Goal: Task Accomplishment & Management: Complete application form

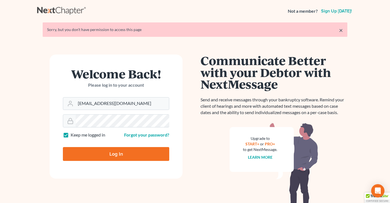
click at [106, 151] on input "Log In" at bounding box center [116, 154] width 106 height 14
type input "Thinking..."
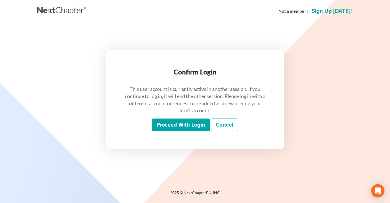
click at [178, 122] on input "Proceed with login" at bounding box center [181, 125] width 58 height 13
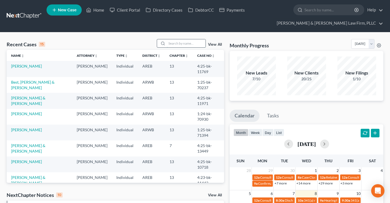
click at [175, 43] on input "search" at bounding box center [186, 43] width 39 height 8
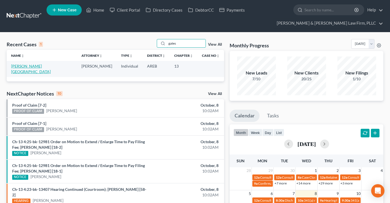
type input "gates"
click at [25, 65] on link "Gates, Glenda" at bounding box center [31, 69] width 40 height 10
select select "6"
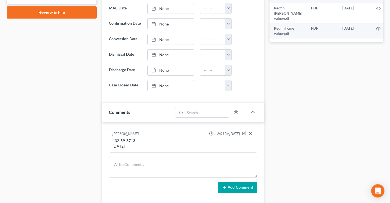
scroll to position [322, 0]
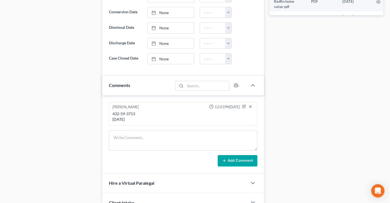
click at [116, 112] on div "432-59-3713 02/22/1986" at bounding box center [182, 116] width 141 height 11
drag, startPoint x: 116, startPoint y: 112, endPoint x: 128, endPoint y: 112, distance: 11.6
click at [128, 112] on div "432-59-3713 02/22/1986" at bounding box center [182, 116] width 141 height 11
copy div "432-59-3713"
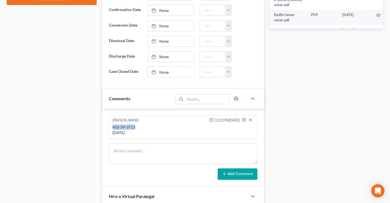
scroll to position [205, 0]
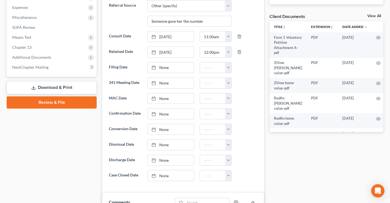
click at [73, 87] on link "Download & Print" at bounding box center [52, 87] width 90 height 13
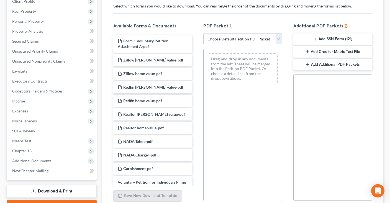
scroll to position [61, 0]
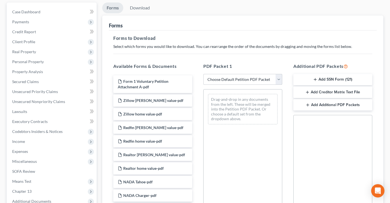
click at [203, 74] on select "Choose Default Petition PDF Packet Complete Bankruptcy Petition (all forms and …" at bounding box center [242, 79] width 79 height 11
select select "0"
click option "Complete Bankruptcy Petition (all forms and schedules)" at bounding box center [0, 0] width 0 height 0
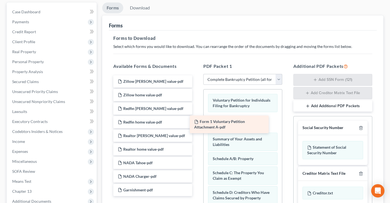
drag, startPoint x: 173, startPoint y: 79, endPoint x: 249, endPoint y: 120, distance: 87.0
click at [197, 120] on div "Form 1 Voluntary Petition Attachment A-pdf Form 1 Voluntary Petition Attachment…" at bounding box center [153, 135] width 88 height 121
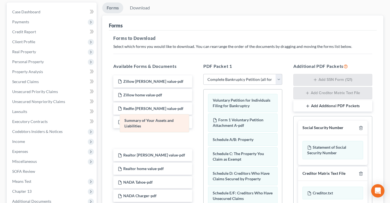
drag, startPoint x: 266, startPoint y: 140, endPoint x: 171, endPoint y: 125, distance: 96.5
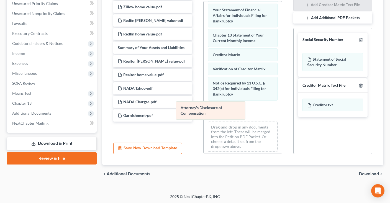
scroll to position [177, 0]
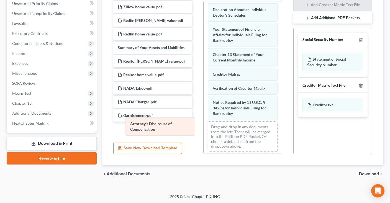
drag, startPoint x: 237, startPoint y: 110, endPoint x: 152, endPoint y: 132, distance: 87.8
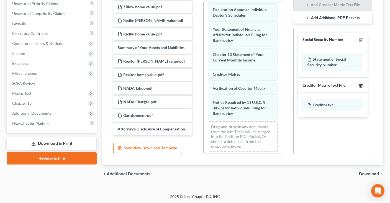
click at [361, 85] on icon "button" at bounding box center [361, 85] width 4 height 4
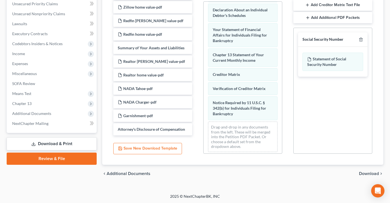
click at [366, 173] on span "Download" at bounding box center [369, 173] width 20 height 4
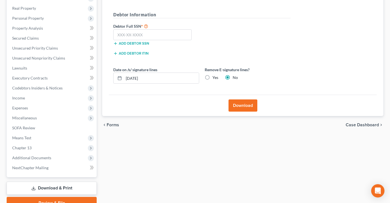
scroll to position [72, 0]
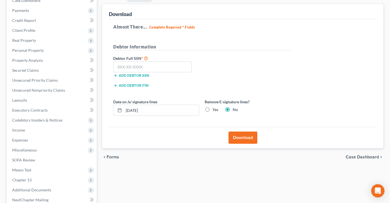
click at [212, 108] on label "Yes" at bounding box center [215, 110] width 6 height 6
click at [215, 108] on input "Yes" at bounding box center [217, 109] width 4 height 4
radio input "true"
radio input "false"
click at [182, 65] on input "text" at bounding box center [152, 66] width 78 height 11
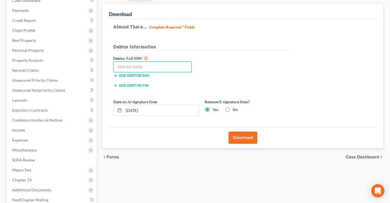
paste input "432-59-3713"
type input "432-59-3713"
click at [243, 134] on button "Download" at bounding box center [242, 138] width 29 height 12
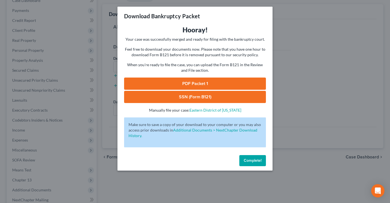
click at [189, 84] on link "PDF Packet 1" at bounding box center [195, 84] width 142 height 12
click at [192, 94] on link "SSN (Form B121)" at bounding box center [195, 97] width 142 height 12
click at [250, 158] on span "Complete!" at bounding box center [253, 160] width 18 height 5
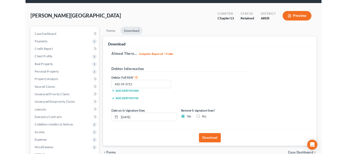
scroll to position [0, 0]
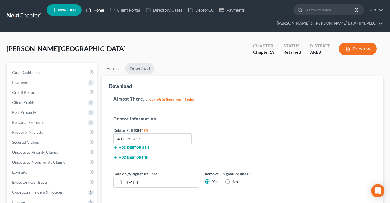
click at [94, 10] on link "Home" at bounding box center [95, 10] width 24 height 10
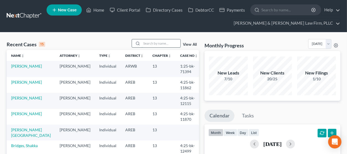
click at [142, 47] on input "search" at bounding box center [161, 43] width 39 height 8
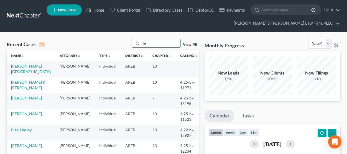
type input "l"
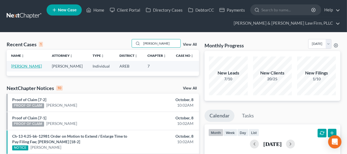
type input "elizabeth le"
click at [28, 66] on link "Le, Elizabeth" at bounding box center [26, 66] width 31 height 5
select select "6"
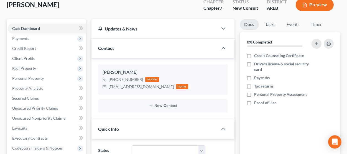
scroll to position [91, 0]
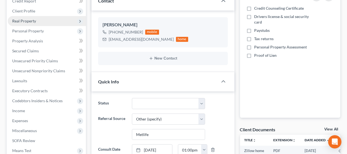
click at [52, 20] on span "Real Property" at bounding box center [47, 21] width 78 height 10
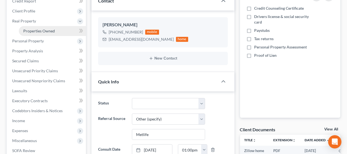
click at [55, 30] on link "Properties Owned" at bounding box center [52, 31] width 67 height 10
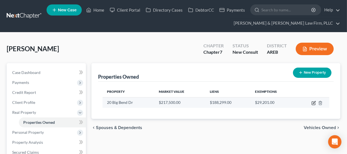
click at [312, 104] on icon "button" at bounding box center [313, 103] width 3 height 3
select select "2"
select select "0"
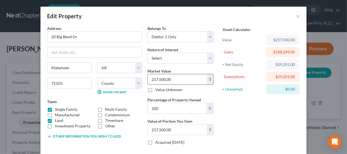
click at [183, 78] on input "217,500.00" at bounding box center [177, 79] width 59 height 11
type input "2"
type input "2.00"
type input "21"
type input "21.00"
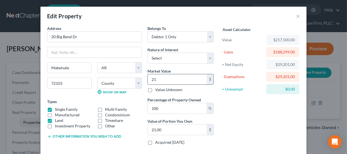
type input "219"
type input "219.00"
type input "2199"
type input "2,199.00"
type input "2,1990"
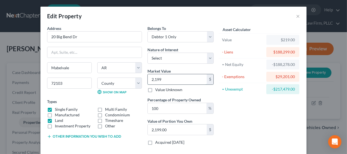
type input "21,990.00"
type input "21,9900"
type input "219,900.00"
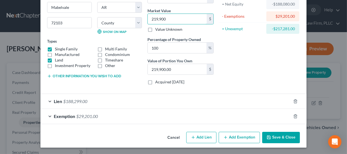
type input "219,900"
click at [189, 115] on div "Exemption $29,201.00" at bounding box center [165, 116] width 250 height 15
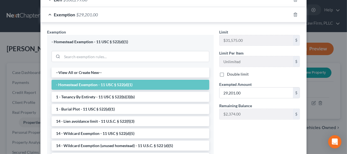
scroll to position [170, 0]
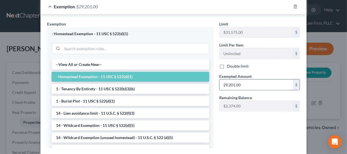
drag, startPoint x: 261, startPoint y: 82, endPoint x: 219, endPoint y: 79, distance: 41.4
click at [225, 79] on input "29,201.00" at bounding box center [255, 84] width 73 height 11
drag, startPoint x: 250, startPoint y: 86, endPoint x: 204, endPoint y: 77, distance: 46.0
click at [219, 79] on input "29,201.00" at bounding box center [255, 84] width 73 height 11
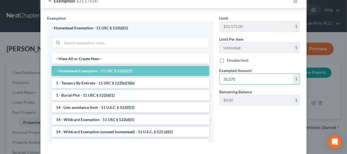
scroll to position [203, 0]
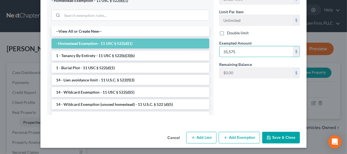
type input "31,575"
click at [270, 135] on button "Save & Close" at bounding box center [281, 138] width 38 height 12
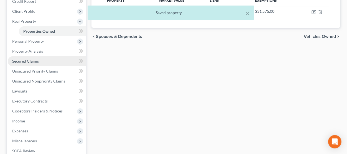
scroll to position [91, 0]
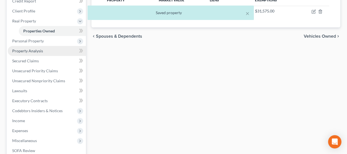
click at [43, 50] on link "Property Analysis" at bounding box center [47, 51] width 78 height 10
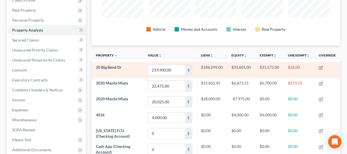
scroll to position [91, 0]
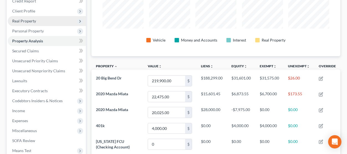
click at [47, 20] on span "Real Property" at bounding box center [47, 21] width 78 height 10
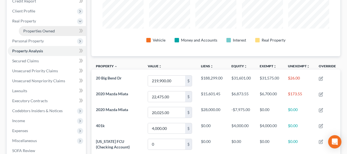
click at [48, 31] on span "Properties Owned" at bounding box center [39, 31] width 32 height 5
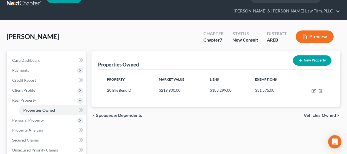
scroll to position [3, 0]
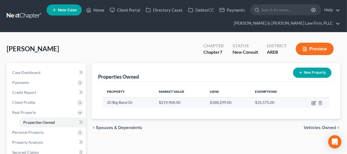
click at [312, 103] on icon "button" at bounding box center [313, 103] width 3 height 3
select select "2"
select select "59"
select select "0"
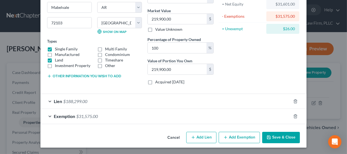
click at [233, 136] on button "Add Exemption" at bounding box center [239, 138] width 41 height 12
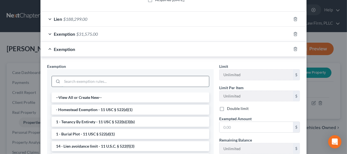
click at [126, 80] on input "search" at bounding box center [135, 81] width 147 height 11
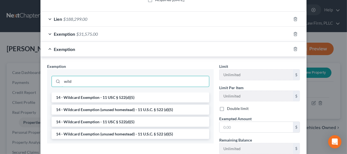
type input "wild"
click at [114, 91] on div "wild" at bounding box center [130, 80] width 166 height 23
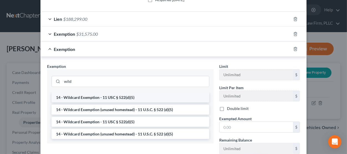
click at [114, 93] on li "14 - Wildcard Exemption - 11 USC § 522(d)(5)" at bounding box center [131, 97] width 158 height 10
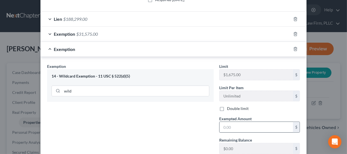
click at [243, 121] on label "Exempted Amount *" at bounding box center [235, 119] width 32 height 6
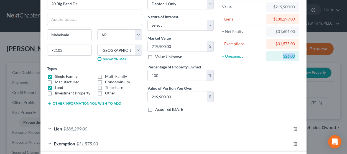
drag, startPoint x: 285, startPoint y: 56, endPoint x: 300, endPoint y: 55, distance: 15.1
click at [300, 55] on div "= Unexempt $26.00" at bounding box center [260, 56] width 82 height 12
copy div "$26.00"
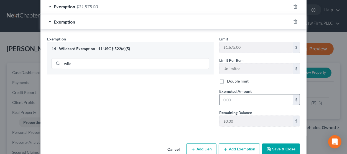
click at [243, 101] on input "text" at bounding box center [255, 99] width 73 height 11
paste input "$26.00"
type input "26.00"
click at [279, 151] on button "Save & Close" at bounding box center [281, 149] width 38 height 12
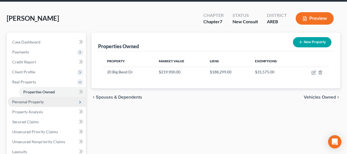
click at [47, 99] on span "Personal Property" at bounding box center [47, 102] width 78 height 10
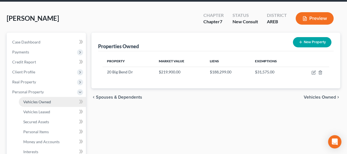
click at [55, 102] on link "Vehicles Owned" at bounding box center [52, 102] width 67 height 10
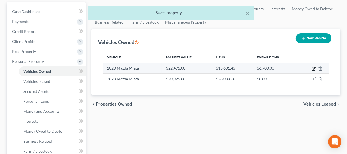
click at [312, 68] on icon "button" at bounding box center [313, 68] width 3 height 3
select select "0"
select select "6"
select select "2"
select select "0"
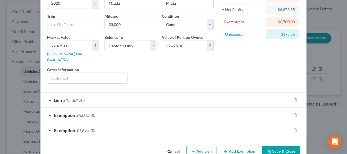
click at [167, 125] on div "Exemption $1,675.00" at bounding box center [165, 130] width 250 height 15
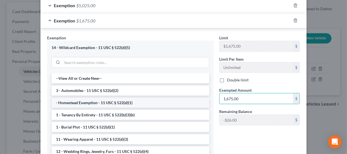
drag, startPoint x: 239, startPoint y: 92, endPoint x: 191, endPoint y: 96, distance: 48.6
click at [219, 96] on input "1,675.00" at bounding box center [255, 98] width 73 height 11
drag, startPoint x: 209, startPoint y: 97, endPoint x: 196, endPoint y: 96, distance: 12.2
click at [219, 97] on input "1,675.00" at bounding box center [255, 98] width 73 height 11
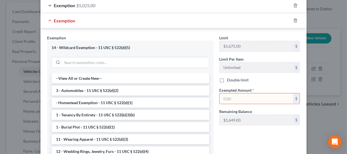
click at [228, 132] on div "Limit $1,675.00 $ Limit Per Item Unlimited $ Double limit Exempted Amount * $ R…" at bounding box center [259, 101] width 86 height 132
click at [120, 59] on input "search" at bounding box center [135, 62] width 147 height 11
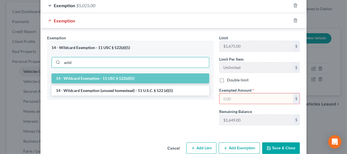
type input "wild"
click at [124, 73] on li "14 - Wildcard Exemption - 11 USC § 522(d)(5)" at bounding box center [131, 78] width 158 height 10
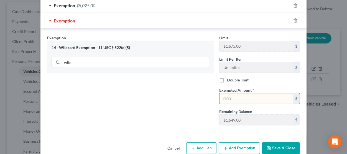
click at [233, 93] on input "text" at bounding box center [255, 98] width 73 height 11
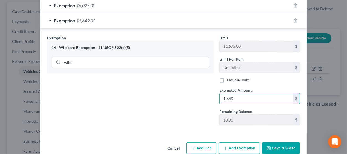
type input "1,649"
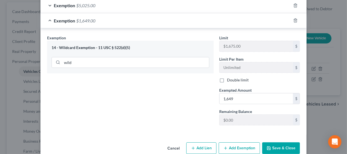
drag, startPoint x: 275, startPoint y: 146, endPoint x: 275, endPoint y: 140, distance: 6.9
click at [275, 143] on button "Save & Close" at bounding box center [281, 148] width 38 height 12
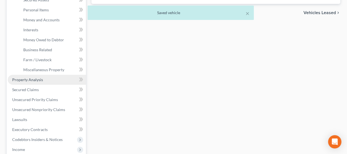
click at [52, 80] on link "Property Analysis" at bounding box center [47, 80] width 78 height 10
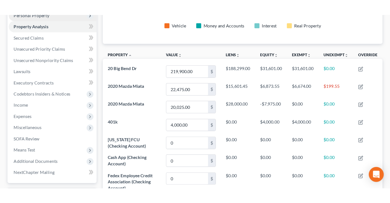
scroll to position [89, 281]
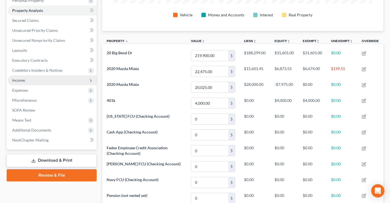
click at [48, 81] on span "Income" at bounding box center [52, 80] width 89 height 10
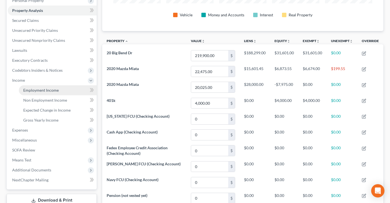
click at [63, 91] on link "Employment Income" at bounding box center [58, 90] width 78 height 10
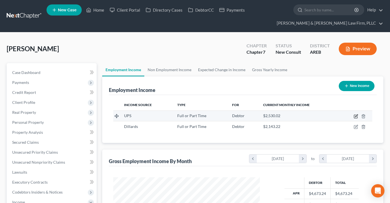
click at [354, 115] on icon "button" at bounding box center [356, 116] width 4 height 4
select select "0"
select select "3"
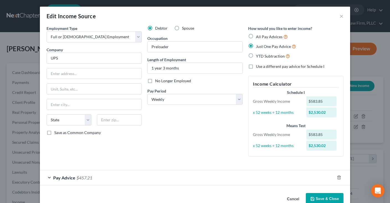
click at [114, 175] on div "Pay Advice $457.21" at bounding box center [187, 177] width 295 height 15
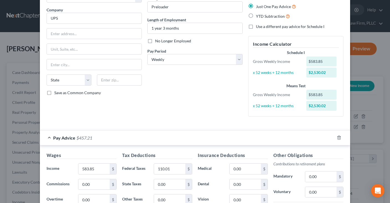
scroll to position [84, 0]
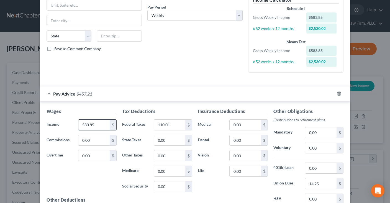
click at [107, 126] on input "583.85" at bounding box center [93, 125] width 31 height 11
type input "566.72"
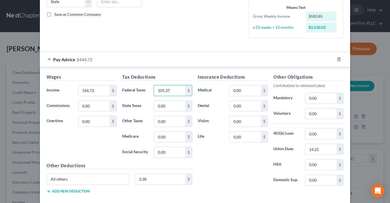
scroll to position [146, 0]
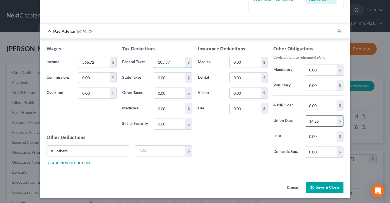
type input "105.37"
click at [323, 120] on input "14.25" at bounding box center [320, 121] width 31 height 11
type input "14.92"
click at [107, 148] on input "All others" at bounding box center [88, 151] width 82 height 11
type input "A"
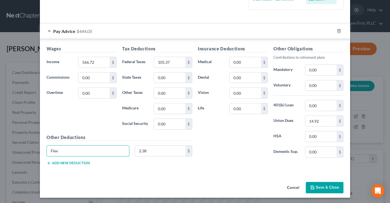
type input "Flex"
click at [313, 186] on icon "button" at bounding box center [312, 187] width 4 height 4
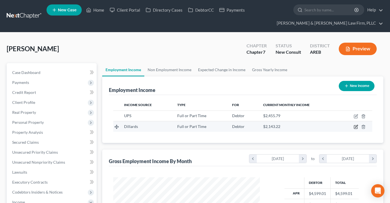
click at [356, 127] on icon "button" at bounding box center [356, 127] width 4 height 4
select select "0"
select select "3"
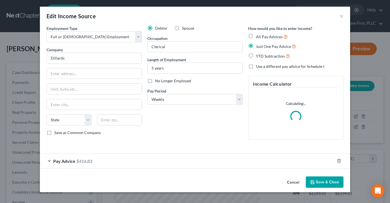
click at [98, 163] on div "Pay Advice $416.83" at bounding box center [187, 161] width 295 height 15
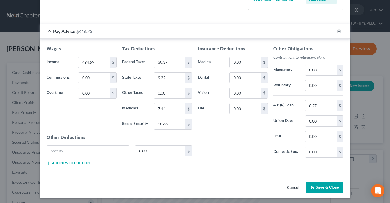
click at [292, 188] on button "Cancel" at bounding box center [292, 187] width 21 height 11
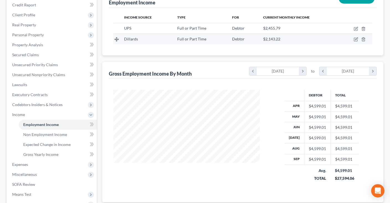
scroll to position [117, 0]
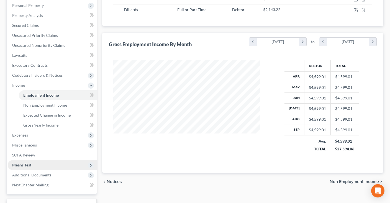
click at [50, 164] on span "Means Test" at bounding box center [52, 165] width 89 height 10
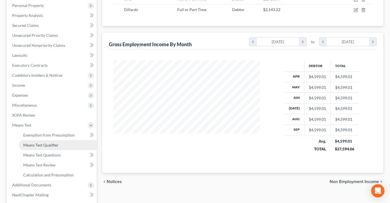
click at [56, 142] on link "Means Test Qualifier" at bounding box center [58, 145] width 78 height 10
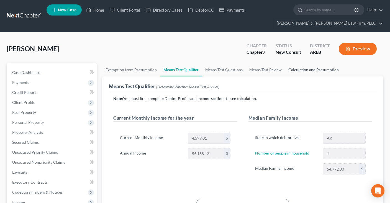
click at [297, 68] on link "Calculation and Presumption" at bounding box center [313, 69] width 57 height 13
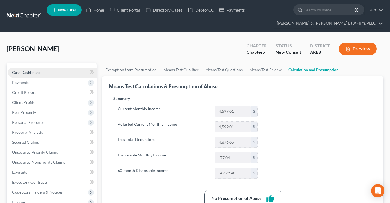
click at [65, 71] on link "Case Dashboard" at bounding box center [52, 73] width 89 height 10
select select "6"
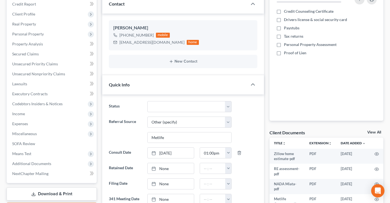
scroll to position [88, 0]
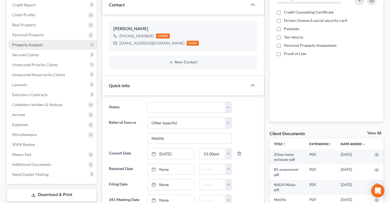
click at [49, 40] on link "Property Analysis" at bounding box center [52, 45] width 89 height 10
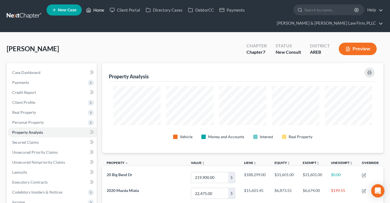
click at [94, 9] on link "Home" at bounding box center [95, 10] width 24 height 10
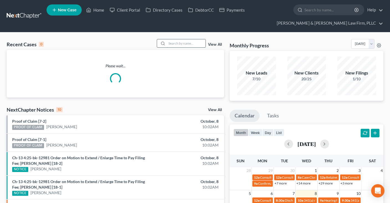
click at [179, 43] on input "search" at bounding box center [186, 43] width 39 height 8
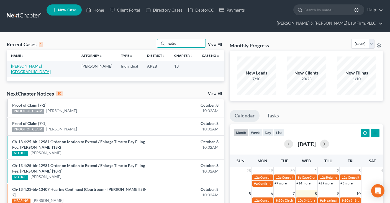
type input "gates"
click at [30, 65] on link "Gates, Glenda" at bounding box center [31, 69] width 40 height 10
select select "6"
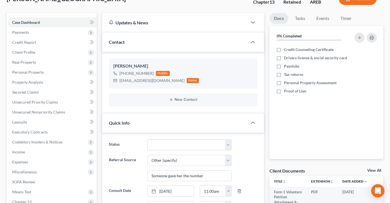
scroll to position [58, 0]
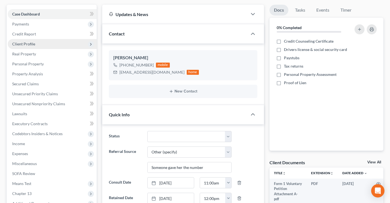
click at [44, 42] on span "Client Profile" at bounding box center [52, 44] width 89 height 10
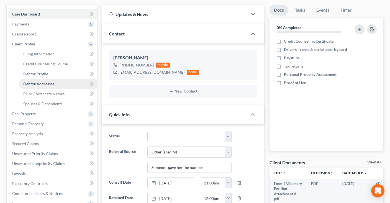
click at [55, 83] on link "Debtor Addresses" at bounding box center [58, 84] width 78 height 10
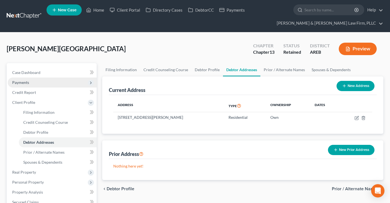
click at [55, 86] on span "Payments" at bounding box center [52, 83] width 89 height 10
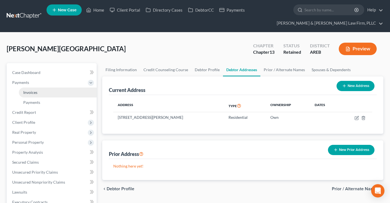
click at [55, 91] on link "Invoices" at bounding box center [58, 93] width 78 height 10
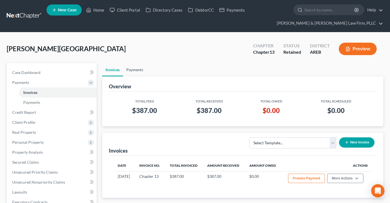
click at [140, 70] on link "Payments" at bounding box center [135, 69] width 24 height 13
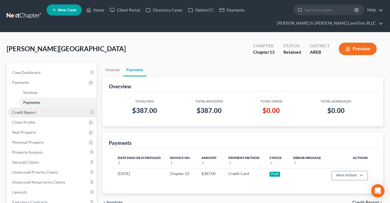
click at [36, 115] on link "Credit Report" at bounding box center [52, 112] width 89 height 10
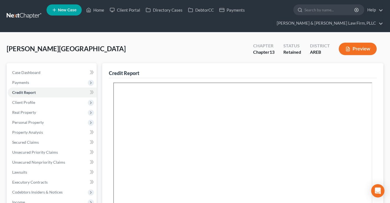
click at [157, 54] on div "Gates, Glenda Upgraded Chapter Chapter 13 Status Retained District AREB Preview" at bounding box center [195, 51] width 377 height 24
click at [97, 10] on link "Home" at bounding box center [95, 10] width 24 height 10
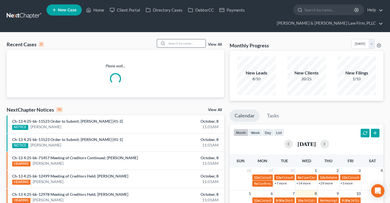
click at [176, 45] on input "search" at bounding box center [186, 43] width 39 height 8
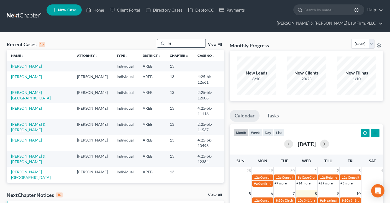
type input "k"
click at [101, 7] on link "Home" at bounding box center [95, 10] width 24 height 10
click at [101, 11] on link "Home" at bounding box center [95, 10] width 24 height 10
click at [181, 44] on input "search" at bounding box center [186, 43] width 39 height 8
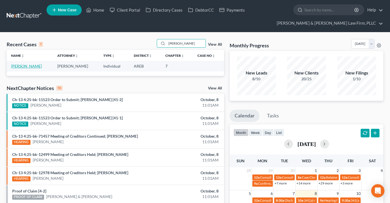
type input "zollman"
click at [32, 65] on link "Zollman, James" at bounding box center [26, 66] width 31 height 5
select select "2"
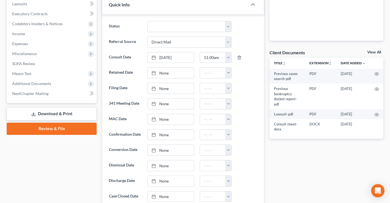
scroll to position [119, 0]
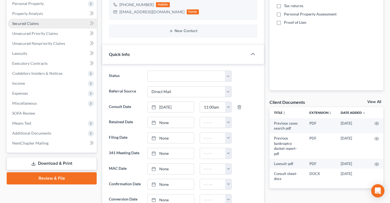
click at [41, 24] on link "Secured Claims" at bounding box center [52, 24] width 89 height 10
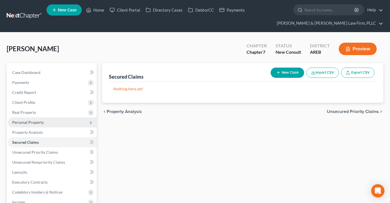
click at [52, 125] on span "Personal Property" at bounding box center [52, 122] width 89 height 10
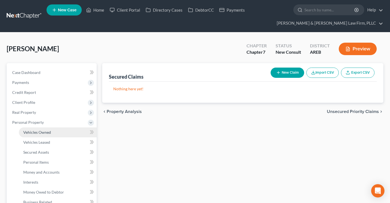
click at [67, 134] on link "Vehicles Owned" at bounding box center [58, 132] width 78 height 10
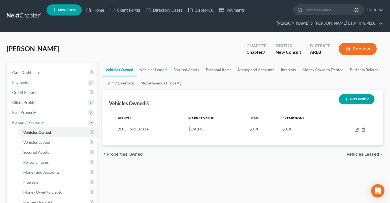
click at [143, 161] on div "chevron_left Properties Owned Vehicles Leased chevron_right" at bounding box center [242, 154] width 281 height 18
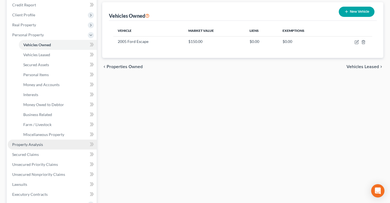
click at [59, 148] on link "Property Analysis" at bounding box center [52, 145] width 89 height 10
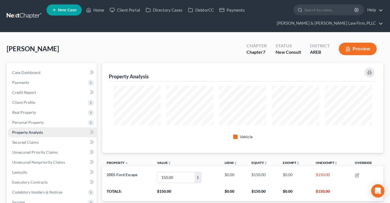
scroll to position [89, 281]
click at [57, 145] on link "Secured Claims" at bounding box center [52, 142] width 89 height 10
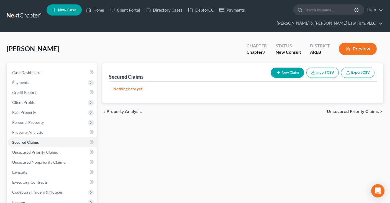
click at [149, 54] on div "Zollman, James Upgraded Chapter Chapter 7 Status New Consult District AREB Prev…" at bounding box center [195, 51] width 377 height 24
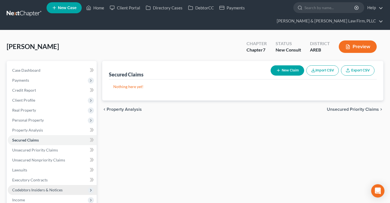
scroll to position [88, 0]
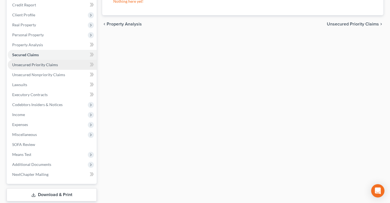
click at [52, 63] on span "Unsecured Priority Claims" at bounding box center [35, 64] width 46 height 5
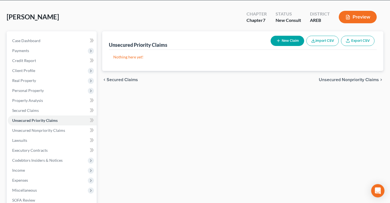
scroll to position [58, 0]
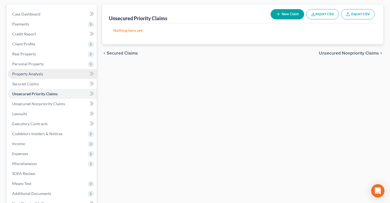
click at [50, 73] on link "Property Analysis" at bounding box center [52, 74] width 89 height 10
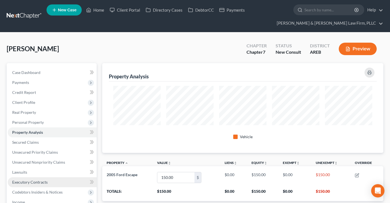
click at [53, 181] on link "Executory Contracts" at bounding box center [52, 182] width 89 height 10
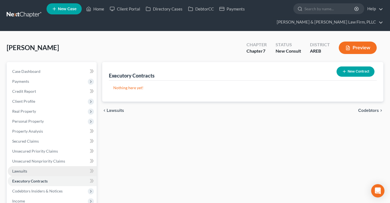
scroll to position [58, 0]
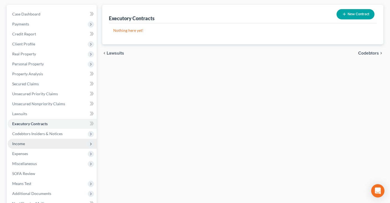
click at [44, 144] on span "Income" at bounding box center [52, 144] width 89 height 10
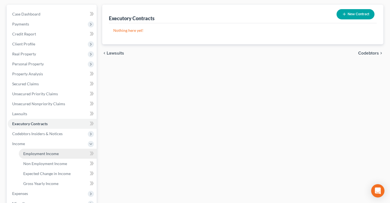
click at [45, 151] on span "Employment Income" at bounding box center [40, 153] width 35 height 5
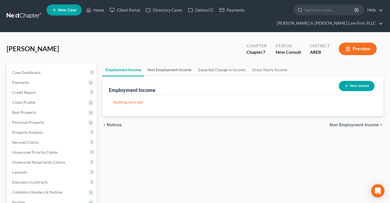
click at [154, 73] on link "Non Employment Income" at bounding box center [169, 69] width 50 height 13
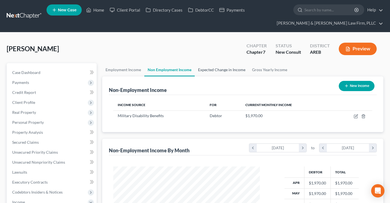
scroll to position [99, 158]
click at [355, 118] on icon "button" at bounding box center [356, 116] width 4 height 4
select select "12"
select select "0"
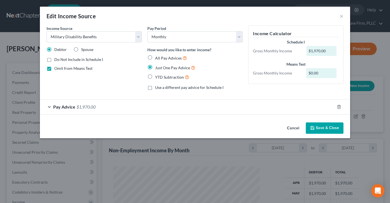
click at [292, 123] on button "Cancel" at bounding box center [292, 128] width 21 height 11
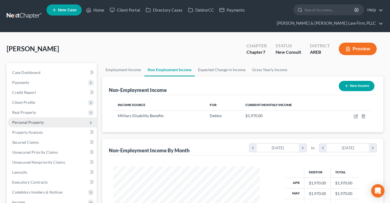
click at [48, 123] on span "Personal Property" at bounding box center [52, 122] width 89 height 10
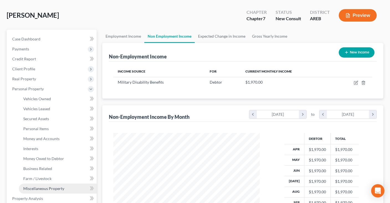
scroll to position [58, 0]
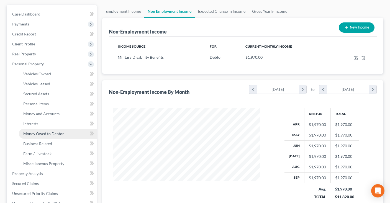
click at [49, 133] on span "Money Owed to Debtor" at bounding box center [43, 133] width 41 height 5
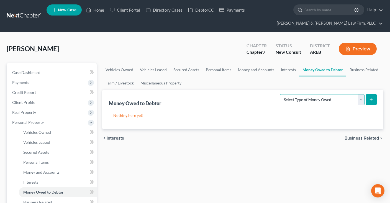
select select "disability_benefits"
click option "Disability Benefits" at bounding box center [0, 0] width 0 height 0
drag, startPoint x: 373, startPoint y: 101, endPoint x: 371, endPoint y: 98, distance: 3.8
click at [373, 101] on icon "submit" at bounding box center [371, 99] width 4 height 4
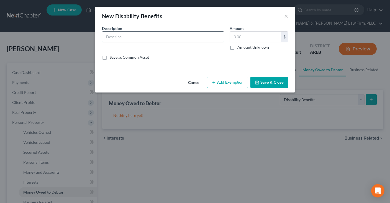
click at [168, 40] on input "text" at bounding box center [163, 37] width 122 height 11
type input "Social Security disability claim pending"
click at [277, 84] on button "Save & Close" at bounding box center [269, 83] width 38 height 12
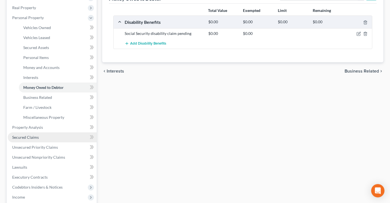
scroll to position [117, 0]
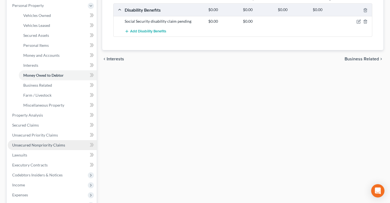
click at [52, 143] on span "Unsecured Nonpriority Claims" at bounding box center [38, 145] width 53 height 5
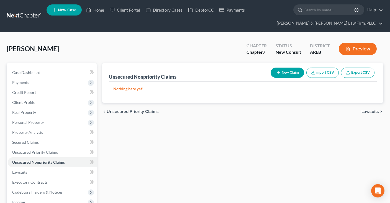
click at [162, 45] on div "Zollman, James Upgraded Chapter Chapter 7 Status New Consult District AREB Prev…" at bounding box center [195, 51] width 377 height 24
click at [42, 138] on link "Secured Claims" at bounding box center [52, 142] width 89 height 10
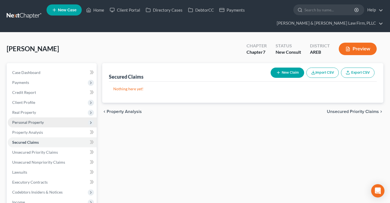
click at [48, 121] on span "Personal Property" at bounding box center [52, 122] width 89 height 10
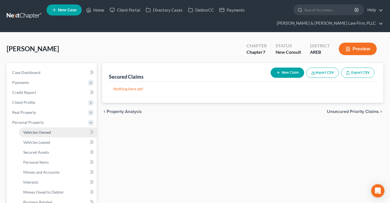
click at [66, 131] on link "Vehicles Owned" at bounding box center [58, 132] width 78 height 10
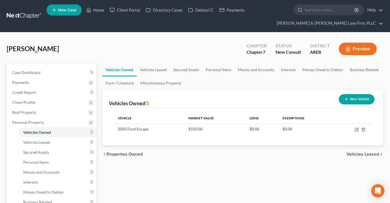
click at [348, 99] on button "New Vehicle" at bounding box center [357, 99] width 36 height 10
select select "0"
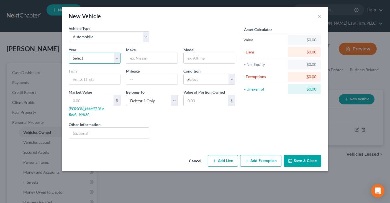
click at [69, 53] on select "Select 2026 2025 2024 2023 2022 2021 2020 2019 2018 2017 2016 2015 2014 2013 20…" at bounding box center [95, 58] width 52 height 11
select select "9"
click option "2017" at bounding box center [0, 0] width 0 height 0
click at [136, 58] on input "text" at bounding box center [151, 58] width 51 height 11
type input "Hyundai"
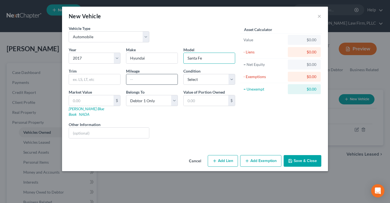
type input "Santa Fe"
click at [137, 80] on input "text" at bounding box center [151, 79] width 51 height 11
click at [141, 79] on input "text" at bounding box center [151, 79] width 51 height 11
type input "12400"
click at [110, 93] on div "Market Value $ Kelly Blue Book NADA" at bounding box center [94, 103] width 57 height 28
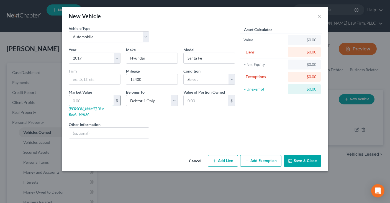
click at [107, 98] on input "text" at bounding box center [91, 100] width 45 height 11
paste input "$8,425"
type input "$8,425"
type input "8,425.00"
type input "8,425"
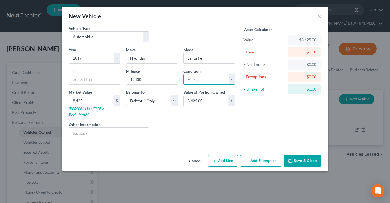
click at [183, 74] on select "Select Excellent Very Good Good Fair Poor" at bounding box center [209, 79] width 52 height 11
select select "3"
click option "Fair" at bounding box center [0, 0] width 0 height 0
click at [195, 123] on div "Liens Select" at bounding box center [195, 130] width 86 height 17
click at [232, 155] on button "Add Lien" at bounding box center [223, 161] width 30 height 12
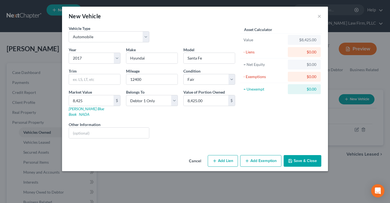
select select "0"
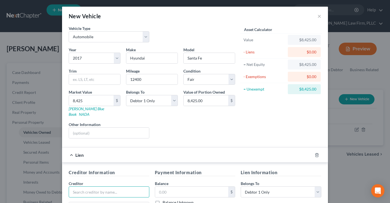
click at [103, 189] on input "text" at bounding box center [109, 191] width 81 height 11
type input "Bridgecrest"
click at [169, 189] on input "text" at bounding box center [191, 192] width 73 height 11
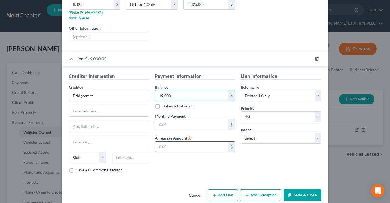
scroll to position [98, 0]
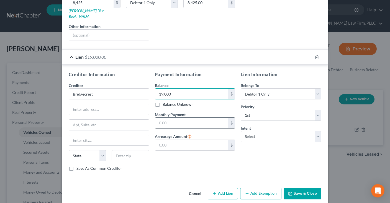
type input "19,000"
click at [219, 118] on input "text" at bounding box center [191, 123] width 73 height 11
click at [241, 131] on select "Select Surrender Redeem Reaffirm Avoid Other" at bounding box center [281, 136] width 81 height 11
select select "0"
click option "Surrender" at bounding box center [0, 0] width 0 height 0
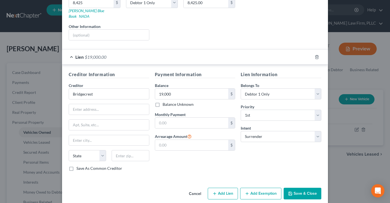
drag, startPoint x: 190, startPoint y: 160, endPoint x: 181, endPoint y: 159, distance: 9.5
click at [190, 160] on div "Payment Information Balance 19,000.00 $ Balance Unknown Balance Undetermined 19…" at bounding box center [195, 123] width 86 height 104
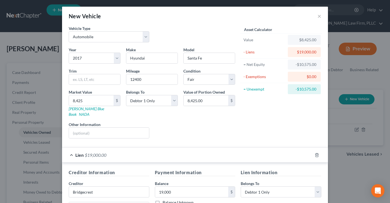
click at [194, 128] on div "Liens Select" at bounding box center [195, 130] width 86 height 17
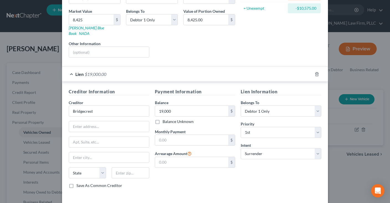
scroll to position [98, 0]
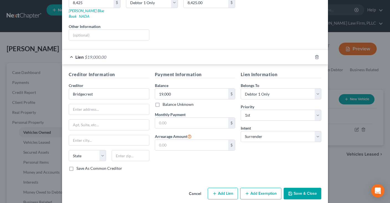
click at [299, 189] on button "Save & Close" at bounding box center [303, 194] width 38 height 12
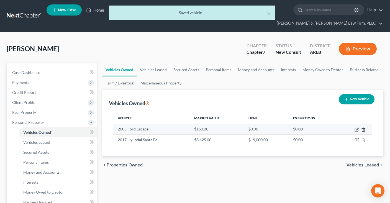
click at [364, 130] on icon "button" at bounding box center [363, 130] width 2 height 4
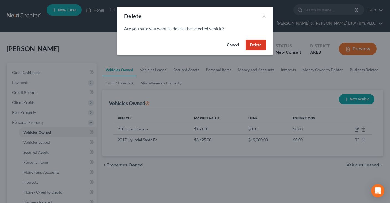
click at [255, 48] on button "Delete" at bounding box center [256, 45] width 20 height 11
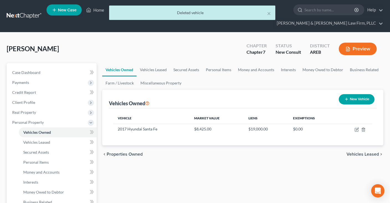
click at [205, 150] on div "chevron_left Properties Owned Vehicles Leased chevron_right" at bounding box center [242, 154] width 281 height 18
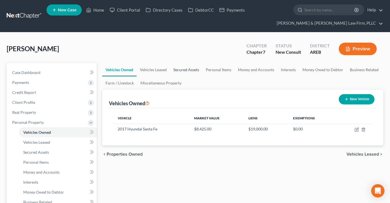
click at [191, 68] on link "Secured Assets" at bounding box center [186, 69] width 32 height 13
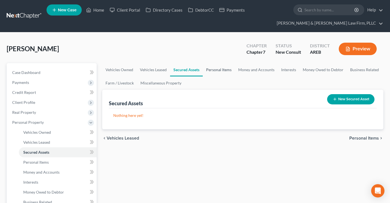
click at [216, 71] on link "Personal Items" at bounding box center [219, 69] width 32 height 13
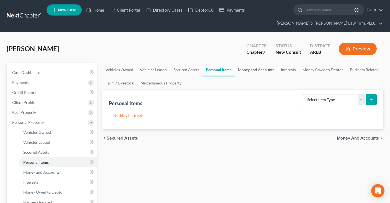
click at [243, 71] on link "Money and Accounts" at bounding box center [256, 69] width 43 height 13
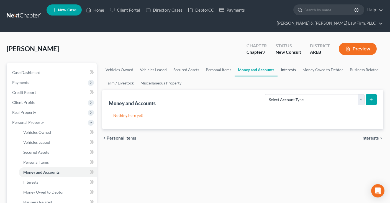
click at [285, 71] on link "Interests" at bounding box center [288, 69] width 22 height 13
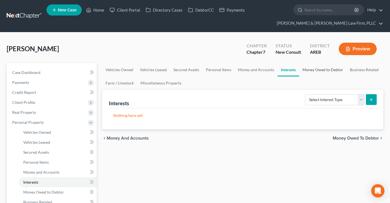
click at [310, 69] on link "Money Owed to Debtor" at bounding box center [322, 69] width 47 height 13
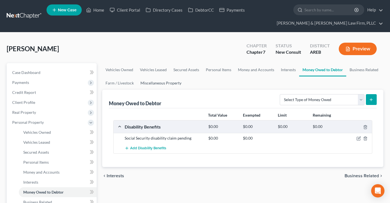
click at [173, 83] on link "Miscellaneous Property" at bounding box center [161, 82] width 48 height 13
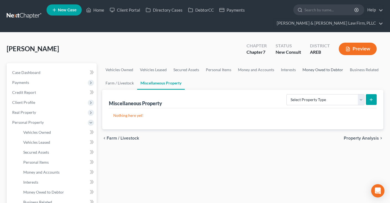
click at [312, 71] on link "Money Owed to Debtor" at bounding box center [322, 69] width 47 height 13
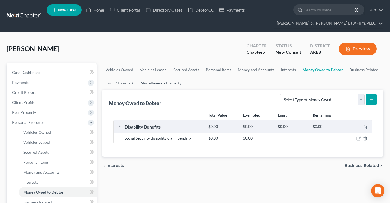
click at [173, 83] on link "Miscellaneous Property" at bounding box center [161, 82] width 48 height 13
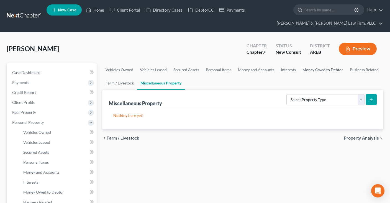
click at [323, 73] on link "Money Owed to Debtor" at bounding box center [322, 69] width 47 height 13
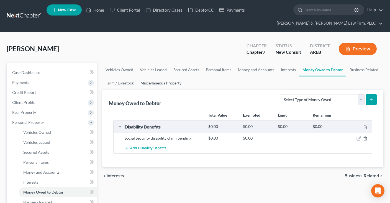
click at [163, 85] on link "Miscellaneous Property" at bounding box center [161, 82] width 48 height 13
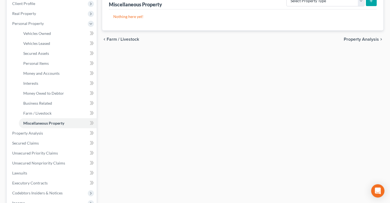
scroll to position [117, 0]
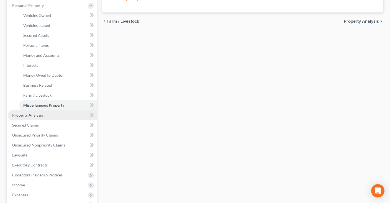
click at [50, 115] on link "Property Analysis" at bounding box center [52, 115] width 89 height 10
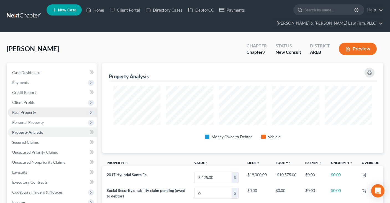
click at [46, 114] on span "Real Property" at bounding box center [52, 112] width 89 height 10
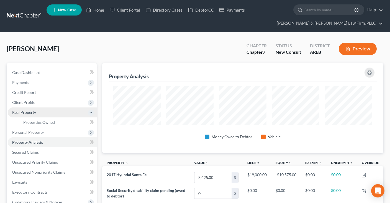
click at [46, 114] on span "Real Property" at bounding box center [52, 112] width 89 height 10
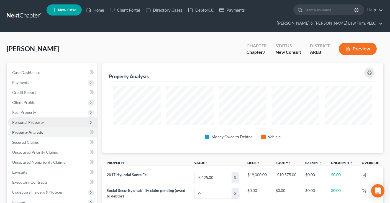
click at [57, 118] on span "Personal Property" at bounding box center [52, 122] width 89 height 10
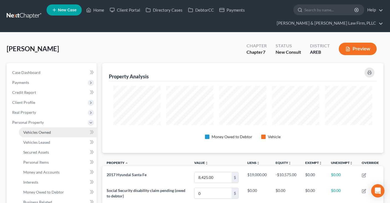
click at [61, 128] on link "Vehicles Owned" at bounding box center [58, 132] width 78 height 10
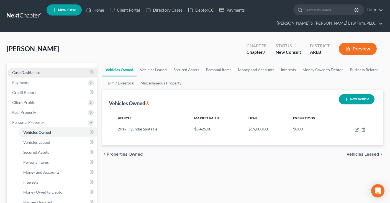
click at [45, 70] on link "Case Dashboard" at bounding box center [52, 73] width 89 height 10
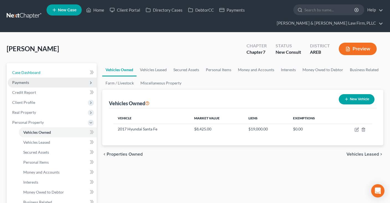
select select "2"
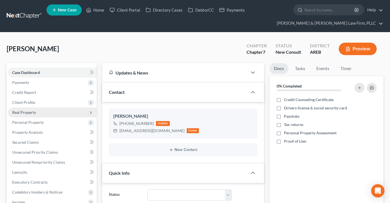
click at [58, 104] on span "Client Profile" at bounding box center [52, 102] width 89 height 10
click at [58, 111] on link "Filing Information" at bounding box center [58, 112] width 78 height 10
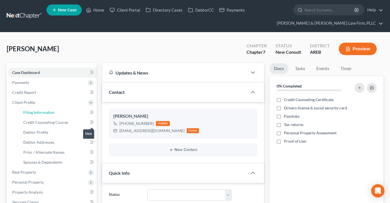
select select "1"
select select "0"
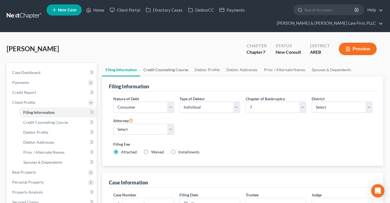
click at [174, 66] on link "Credit Counseling Course" at bounding box center [165, 69] width 51 height 13
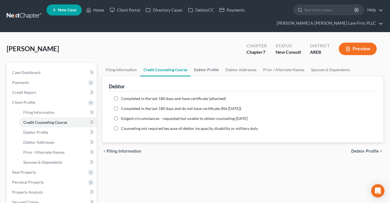
click at [197, 69] on link "Debtor Profile" at bounding box center [207, 69] width 32 height 13
select select "3"
select select "0"
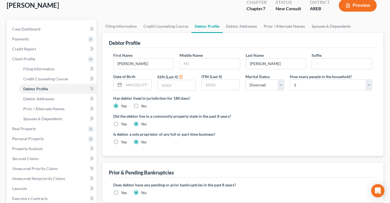
scroll to position [29, 0]
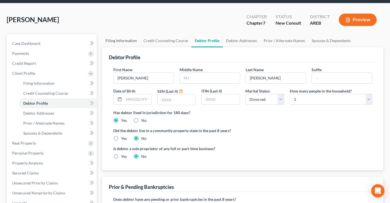
click at [125, 45] on link "Filing Information" at bounding box center [121, 40] width 38 height 13
select select "1"
select select "0"
select select "5"
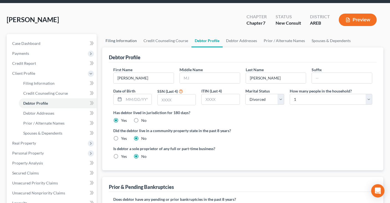
select select "2"
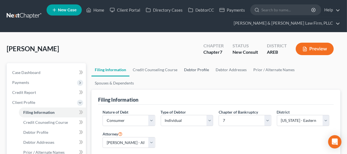
click at [190, 67] on link "Debtor Profile" at bounding box center [197, 69] width 32 height 13
select select "3"
select select "0"
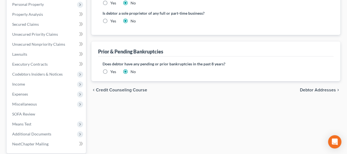
scroll to position [183, 0]
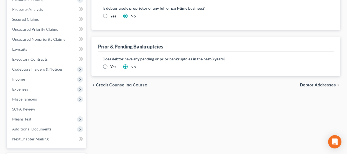
click at [110, 64] on label "Yes" at bounding box center [113, 67] width 6 height 6
click at [112, 64] on input "Yes" at bounding box center [114, 66] width 4 height 4
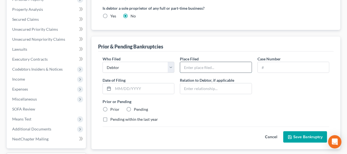
click at [200, 62] on input "text" at bounding box center [215, 67] width 71 height 11
click at [270, 62] on input "text" at bounding box center [293, 67] width 71 height 11
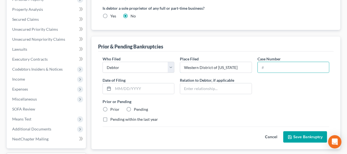
drag, startPoint x: 242, startPoint y: 52, endPoint x: 110, endPoint y: 60, distance: 132.9
click at [180, 62] on input "Western District of Arkansas" at bounding box center [215, 67] width 71 height 11
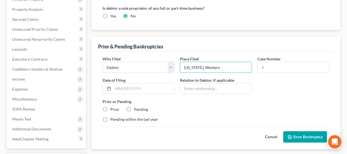
type input "Arkansas, Western"
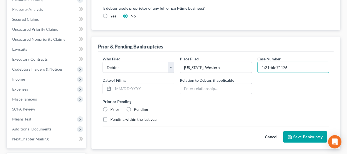
type input "1:21-bk-71176"
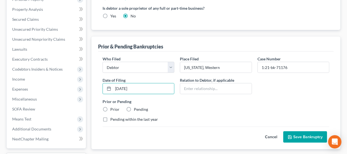
type input "08/15/2021"
click at [112, 107] on input "Prior" at bounding box center [114, 109] width 4 height 4
radio input "true"
click at [313, 131] on button "Save Bankruptcy" at bounding box center [305, 137] width 44 height 12
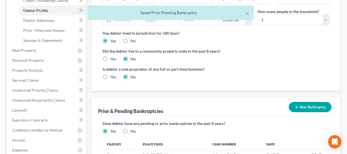
scroll to position [0, 0]
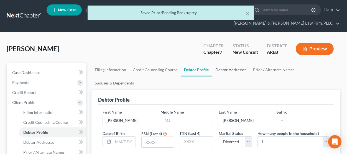
click at [220, 70] on link "Debtor Addresses" at bounding box center [231, 69] width 38 height 13
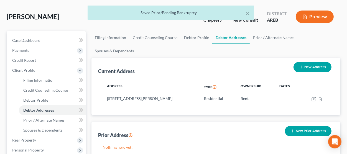
scroll to position [61, 0]
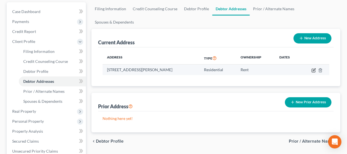
click at [313, 68] on icon "button" at bounding box center [314, 69] width 2 height 2
select select "2"
select select "1"
select select "0"
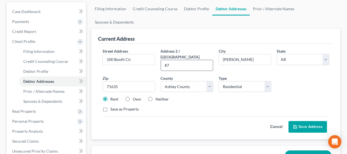
click at [183, 60] on input "#7" at bounding box center [187, 65] width 52 height 11
type input "#6"
click at [300, 121] on button "Save Address" at bounding box center [307, 127] width 38 height 12
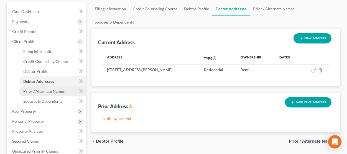
click at [66, 89] on link "Prior / Alternate Names" at bounding box center [52, 91] width 67 height 10
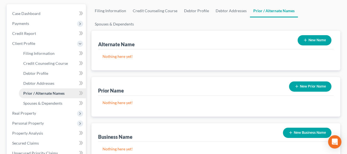
scroll to position [61, 0]
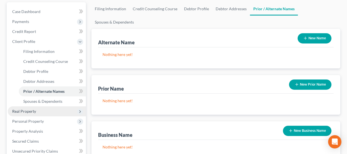
click at [33, 113] on span "Real Property" at bounding box center [24, 111] width 24 height 5
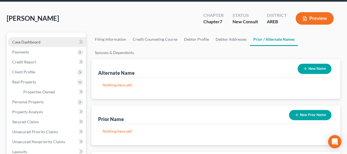
scroll to position [30, 0]
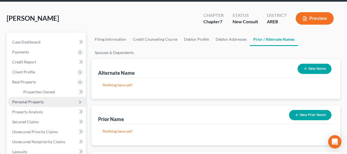
click at [47, 101] on span "Personal Property" at bounding box center [47, 102] width 78 height 10
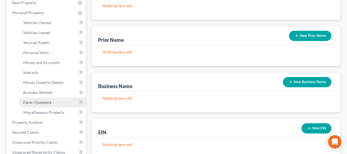
scroll to position [122, 0]
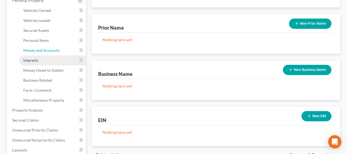
drag, startPoint x: 51, startPoint y: 48, endPoint x: 64, endPoint y: 56, distance: 15.5
click at [52, 48] on span "Money and Accounts" at bounding box center [41, 50] width 36 height 5
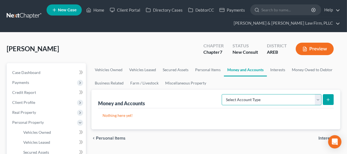
click at [222, 94] on select "Select Account Type Brokerage Cash on Hand Certificates of Deposit Checking Acc…" at bounding box center [272, 99] width 100 height 11
select select "checking"
click option "Checking Account" at bounding box center [0, 0] width 0 height 0
click at [327, 100] on icon "submit" at bounding box center [328, 99] width 4 height 4
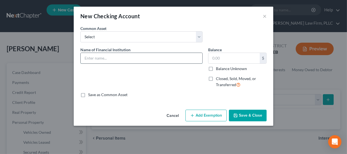
click at [124, 59] on input "text" at bounding box center [142, 58] width 122 height 11
type input "a"
type input "c"
type input "Capital One"
click at [233, 121] on button "Save & Close" at bounding box center [248, 116] width 38 height 12
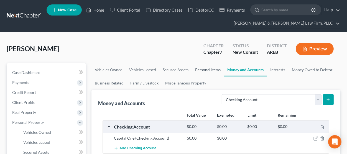
click at [199, 70] on link "Personal Items" at bounding box center [208, 69] width 32 height 13
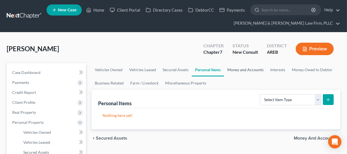
click at [238, 70] on link "Money and Accounts" at bounding box center [245, 69] width 43 height 13
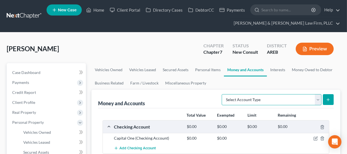
click at [222, 94] on select "Select Account Type Brokerage Cash on Hand Certificates of Deposit Checking Acc…" at bounding box center [272, 99] width 100 height 11
click at [235, 98] on select "Select Account Type Brokerage Cash on Hand Certificates of Deposit Checking Acc…" at bounding box center [272, 99] width 100 height 11
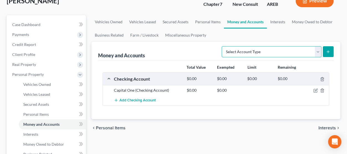
scroll to position [91, 0]
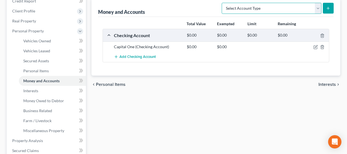
click at [222, 3] on select "Select Account Type Brokerage Cash on Hand Certificates of Deposit Checking Acc…" at bounding box center [272, 8] width 100 height 11
select select "savings"
click option "Savings Account" at bounding box center [0, 0] width 0 height 0
click at [333, 9] on button "submit" at bounding box center [328, 8] width 11 height 11
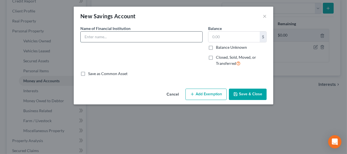
drag, startPoint x: 141, startPoint y: 35, endPoint x: 139, endPoint y: 39, distance: 4.3
click at [141, 36] on input "text" at bounding box center [142, 37] width 122 height 11
type input "Capital One"
click at [256, 93] on button "Save & Close" at bounding box center [248, 95] width 38 height 12
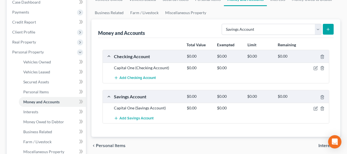
scroll to position [61, 0]
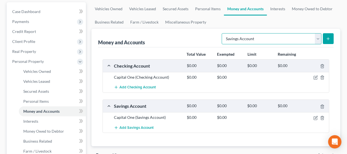
click at [222, 33] on select "Select Account Type Brokerage Cash on Hand Certificates of Deposit Checking Acc…" at bounding box center [272, 38] width 100 height 11
click at [265, 41] on select "Select Account Type Brokerage Cash on Hand Certificates of Deposit Checking Acc…" at bounding box center [272, 38] width 100 height 11
click at [269, 11] on link "Interests" at bounding box center [278, 8] width 22 height 13
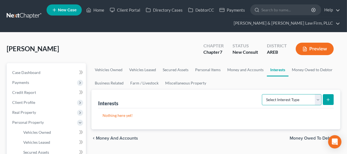
click at [262, 94] on select "Select Interest Type 401K Annuity Bond Education IRA Government Bond Government…" at bounding box center [292, 99] width 60 height 11
drag, startPoint x: 274, startPoint y: 100, endPoint x: 250, endPoint y: 81, distance: 31.0
click at [250, 81] on ul "Vehicles Owned Vehicles Leased Secured Assets Personal Items Money and Accounts…" at bounding box center [215, 76] width 249 height 27
click at [313, 72] on link "Money Owed to Debtor" at bounding box center [311, 69] width 47 height 13
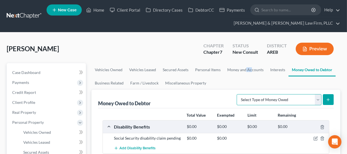
click at [237, 94] on select "Select Type of Money Owed Accounts Receivable Alimony Child Support Claims Agai…" at bounding box center [279, 99] width 85 height 11
drag, startPoint x: 273, startPoint y: 98, endPoint x: 165, endPoint y: 59, distance: 114.4
click at [168, 50] on div "Zollman, James Upgraded Chapter Chapter 7 Status New Consult District AREB Prev…" at bounding box center [173, 51] width 333 height 24
click at [184, 82] on link "Miscellaneous Property" at bounding box center [186, 82] width 48 height 13
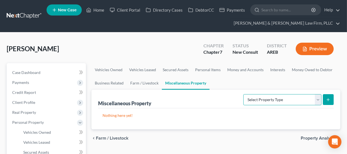
click at [243, 94] on select "Select Property Type Assigned for Creditor Benefit Within 1 Year Holding for An…" at bounding box center [282, 99] width 78 height 11
drag, startPoint x: 243, startPoint y: 100, endPoint x: 169, endPoint y: 45, distance: 92.1
click at [169, 45] on div "Zollman, James Upgraded Chapter Chapter 7 Status New Consult District AREB Prev…" at bounding box center [173, 51] width 333 height 24
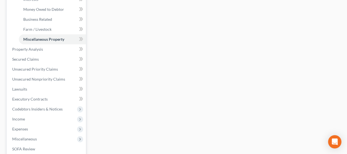
scroll to position [61, 0]
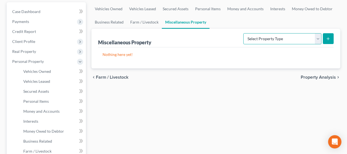
click at [243, 33] on select "Select Property Type Assigned for Creditor Benefit Within 1 Year Holding for An…" at bounding box center [282, 38] width 78 height 11
select select "transferred"
click option "Transferred" at bounding box center [0, 0] width 0 height 0
click at [330, 38] on button "submit" at bounding box center [328, 38] width 11 height 11
select select "Ordinary (within 2 years)"
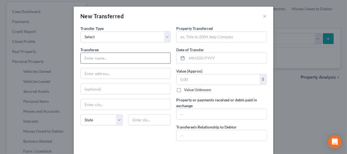
click at [109, 58] on input "text" at bounding box center [126, 58] width 90 height 11
type input "Scrapyard"
click at [204, 38] on input "text" at bounding box center [221, 37] width 90 height 11
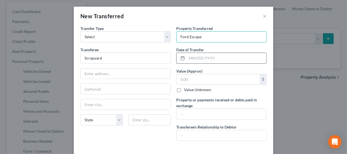
type input "Ford Escape"
click at [203, 58] on input "text" at bounding box center [226, 58] width 79 height 11
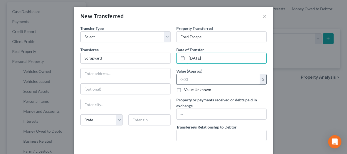
type input "07/01/2025"
click at [204, 76] on input "text" at bounding box center [217, 79] width 83 height 11
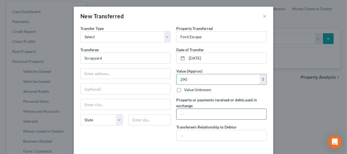
type input "290"
click at [196, 114] on input "text" at bounding box center [221, 114] width 90 height 11
click at [180, 116] on input "290" at bounding box center [221, 114] width 90 height 11
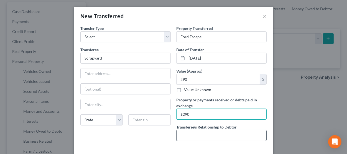
type input "$290"
click at [192, 132] on input "text" at bounding box center [221, 135] width 90 height 11
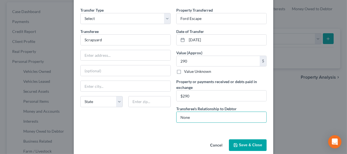
scroll to position [26, 0]
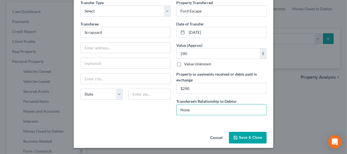
type input "None"
drag, startPoint x: 238, startPoint y: 136, endPoint x: 248, endPoint y: 133, distance: 11.4
click at [238, 136] on icon "button" at bounding box center [235, 137] width 4 height 4
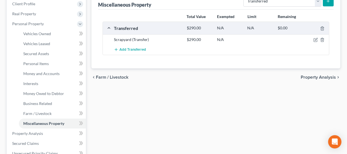
scroll to position [122, 0]
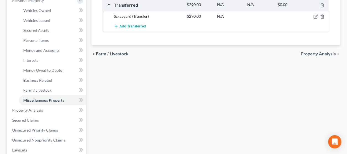
click at [156, 96] on div "Vehicles Owned Vehicles Leased Secured Assets Personal Items Money and Accounts…" at bounding box center [216, 111] width 254 height 340
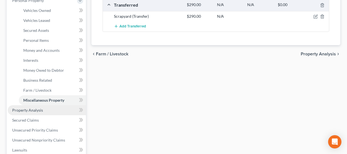
click at [61, 109] on link "Property Analysis" at bounding box center [47, 110] width 78 height 10
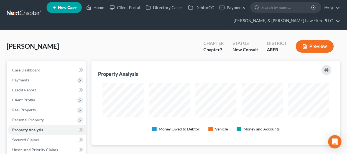
scroll to position [276850, 276686]
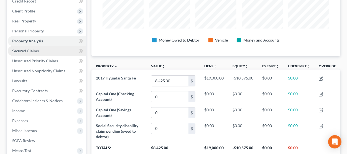
click at [63, 51] on link "Secured Claims" at bounding box center [47, 51] width 78 height 10
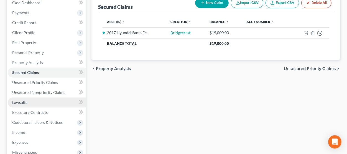
scroll to position [91, 0]
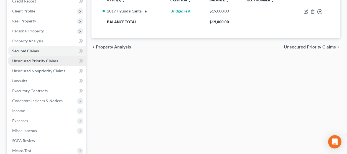
click at [58, 61] on link "Unsecured Priority Claims" at bounding box center [47, 61] width 78 height 10
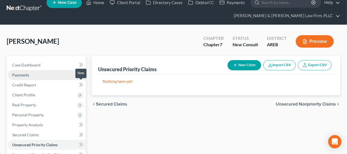
scroll to position [155, 0]
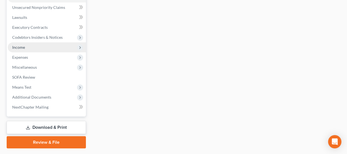
click at [46, 46] on span "Income" at bounding box center [47, 47] width 78 height 10
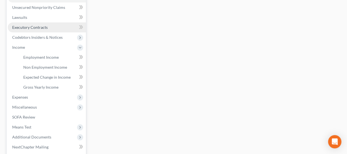
click at [48, 25] on link "Executory Contracts" at bounding box center [47, 27] width 78 height 10
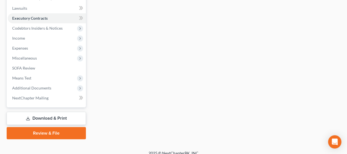
scroll to position [169, 0]
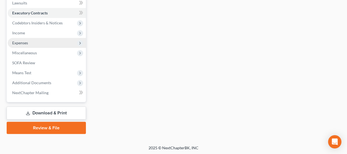
click at [47, 41] on span "Expenses" at bounding box center [47, 43] width 78 height 10
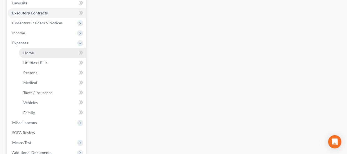
click at [66, 53] on link "Home" at bounding box center [52, 53] width 67 height 10
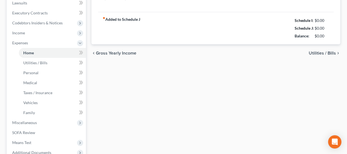
type input "300.00"
type input "0.00"
radio input "true"
type input "0.00"
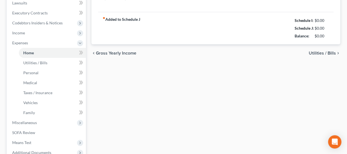
type input "0.00"
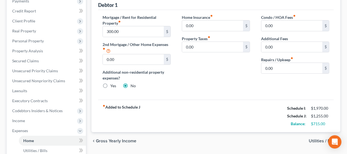
scroll to position [30, 0]
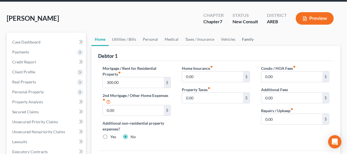
click at [244, 41] on link "Family" at bounding box center [247, 39] width 18 height 13
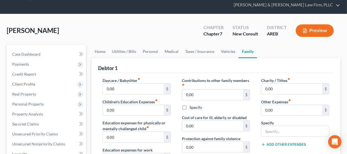
scroll to position [3, 0]
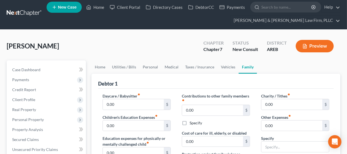
click at [228, 42] on div "Chapter Chapter 7" at bounding box center [213, 46] width 29 height 16
click at [203, 68] on link "Taxes / Insurance" at bounding box center [200, 66] width 36 height 13
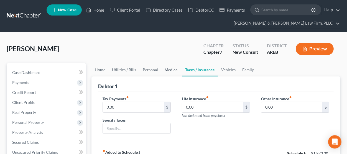
click at [178, 70] on link "Medical" at bounding box center [171, 69] width 20 height 13
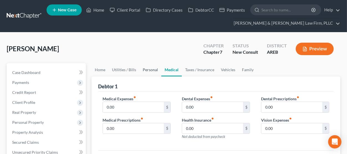
click at [149, 72] on link "Personal" at bounding box center [150, 69] width 22 height 13
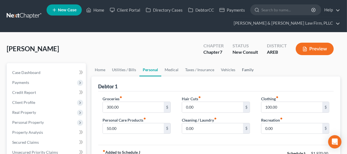
click at [248, 67] on link "Family" at bounding box center [247, 69] width 18 height 13
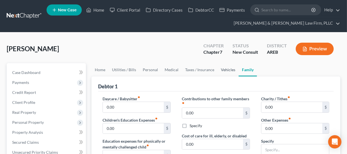
click at [226, 70] on link "Vehicles" at bounding box center [227, 69] width 21 height 13
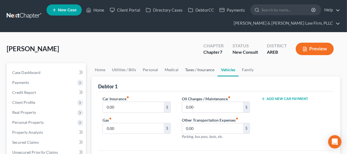
click at [208, 73] on link "Taxes / Insurance" at bounding box center [200, 69] width 36 height 13
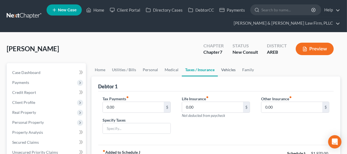
click at [227, 70] on link "Vehicles" at bounding box center [228, 69] width 21 height 13
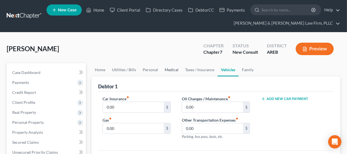
click at [171, 71] on link "Medical" at bounding box center [171, 69] width 20 height 13
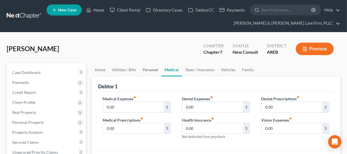
click at [146, 75] on link "Personal" at bounding box center [150, 69] width 22 height 13
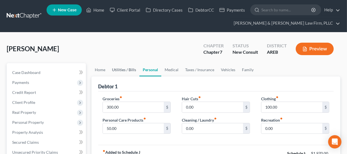
click at [131, 75] on link "Utilities / Bills" at bounding box center [124, 69] width 31 height 13
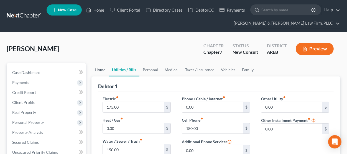
click at [103, 70] on link "Home" at bounding box center [99, 69] width 17 height 13
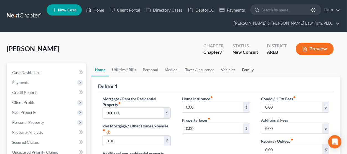
click at [242, 69] on link "Family" at bounding box center [247, 69] width 18 height 13
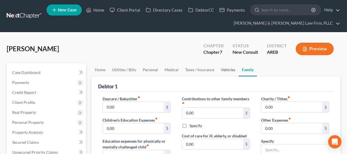
click at [219, 70] on link "Vehicles" at bounding box center [227, 69] width 21 height 13
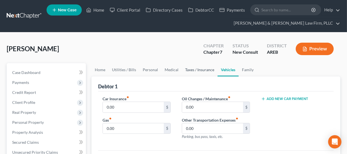
click at [202, 66] on link "Taxes / Insurance" at bounding box center [200, 69] width 36 height 13
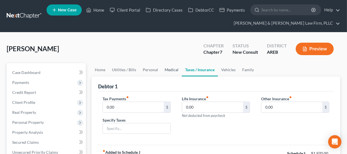
click at [175, 68] on link "Medical" at bounding box center [171, 69] width 20 height 13
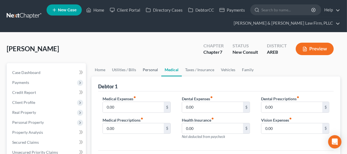
click at [146, 70] on link "Personal" at bounding box center [150, 69] width 22 height 13
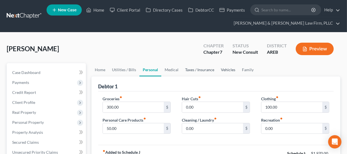
drag, startPoint x: 209, startPoint y: 69, endPoint x: 217, endPoint y: 69, distance: 7.8
click at [209, 69] on link "Taxes / Insurance" at bounding box center [200, 69] width 36 height 13
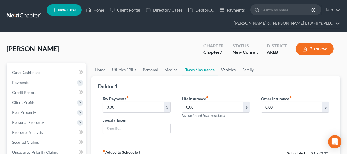
click at [224, 69] on link "Vehicles" at bounding box center [228, 69] width 21 height 13
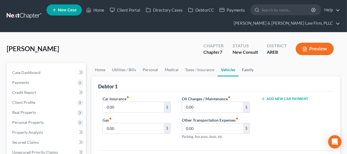
click at [246, 70] on link "Family" at bounding box center [247, 69] width 18 height 13
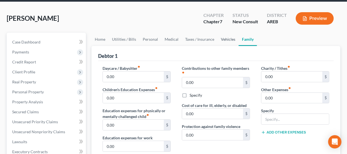
click at [227, 40] on link "Vehicles" at bounding box center [227, 39] width 21 height 13
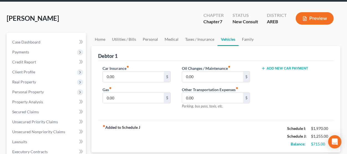
click at [282, 69] on button "Add New Car Payment" at bounding box center [284, 68] width 47 height 4
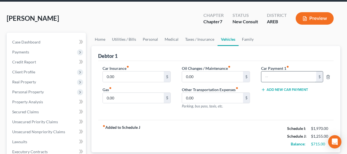
click at [279, 78] on input "text" at bounding box center [288, 76] width 55 height 11
type input "400"
click at [145, 75] on input "0.00" at bounding box center [133, 76] width 61 height 11
drag, startPoint x: 121, startPoint y: 77, endPoint x: 92, endPoint y: 78, distance: 28.8
click at [103, 77] on input "200" at bounding box center [133, 76] width 61 height 11
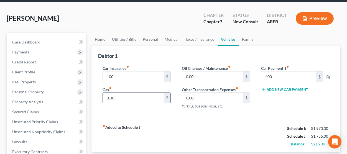
click at [117, 97] on input "0.00" at bounding box center [133, 98] width 61 height 11
click at [133, 75] on input "100" at bounding box center [133, 76] width 61 height 11
type input "517"
click at [140, 95] on input "0.00" at bounding box center [133, 98] width 61 height 11
type input "150"
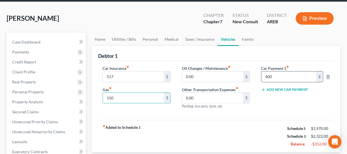
click at [287, 78] on input "400" at bounding box center [288, 76] width 55 height 11
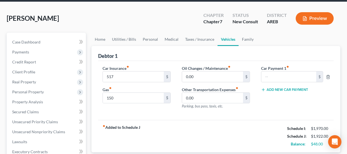
drag, startPoint x: 298, startPoint y: 111, endPoint x: 287, endPoint y: 112, distance: 11.4
click at [297, 111] on div "Car Payment 1 fiber_manual_record $ Add New Car Payment" at bounding box center [294, 89] width 79 height 48
click at [191, 41] on link "Taxes / Insurance" at bounding box center [200, 39] width 36 height 13
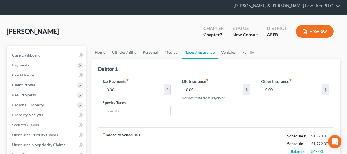
click at [172, 39] on div "Zollman, James Upgraded Chapter Chapter 7 Status New Consult District AREB Prev…" at bounding box center [173, 34] width 333 height 24
click at [170, 50] on link "Medical" at bounding box center [171, 52] width 20 height 13
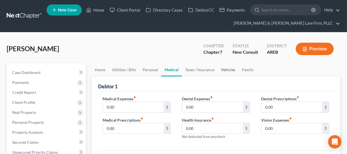
click at [229, 71] on link "Vehicles" at bounding box center [227, 69] width 21 height 13
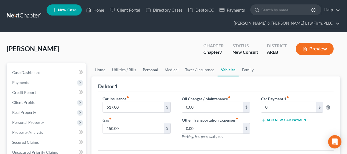
click at [148, 67] on link "Personal" at bounding box center [150, 69] width 22 height 13
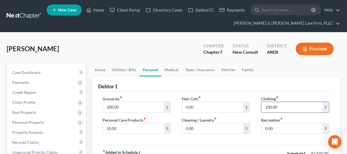
click at [282, 108] on input "100.00" at bounding box center [291, 107] width 61 height 11
type input "50"
click at [240, 67] on link "Family" at bounding box center [247, 69] width 18 height 13
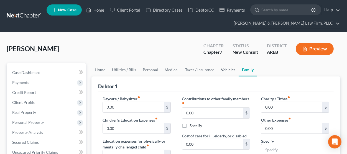
click at [228, 74] on link "Vehicles" at bounding box center [227, 69] width 21 height 13
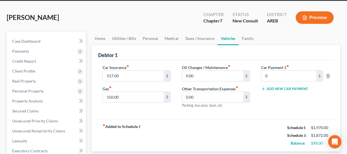
scroll to position [61, 0]
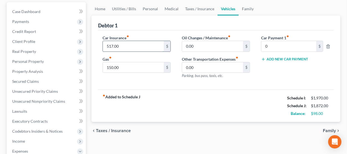
click at [146, 41] on input "517.00" at bounding box center [133, 46] width 61 height 11
click at [255, 88] on div "Car Insurance fiber_manual_record 517.00 $ Gas fiber_manual_record 150.00 $ Oil…" at bounding box center [215, 59] width 235 height 59
click at [101, 11] on link "Home" at bounding box center [99, 8] width 17 height 13
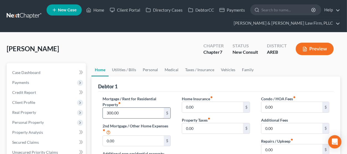
click at [148, 109] on input "300.00" at bounding box center [133, 113] width 61 height 11
click at [245, 71] on link "Family" at bounding box center [247, 69] width 18 height 13
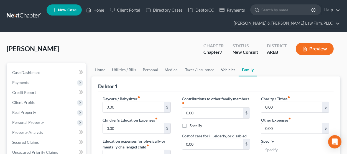
click at [225, 70] on link "Vehicles" at bounding box center [227, 69] width 21 height 13
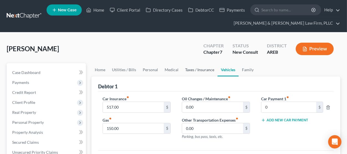
click at [202, 71] on link "Taxes / Insurance" at bounding box center [200, 69] width 36 height 13
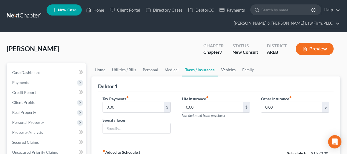
click at [222, 75] on link "Vehicles" at bounding box center [228, 69] width 21 height 13
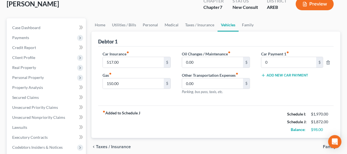
scroll to position [61, 0]
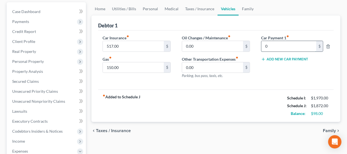
click at [276, 50] on input "0" at bounding box center [288, 46] width 55 height 11
type input "400"
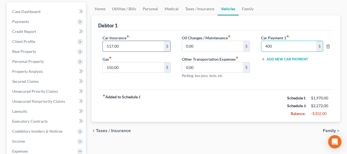
click at [148, 46] on input "517.00" at bounding box center [133, 46] width 61 height 11
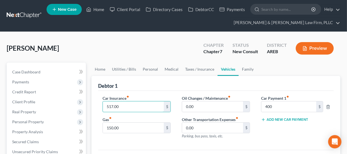
scroll to position [0, 0]
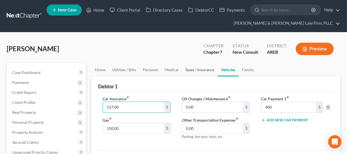
click at [200, 75] on link "Taxes / Insurance" at bounding box center [200, 69] width 36 height 13
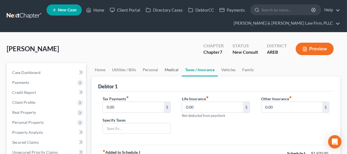
click at [174, 71] on link "Medical" at bounding box center [171, 69] width 20 height 13
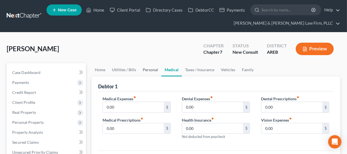
click at [148, 71] on link "Personal" at bounding box center [150, 69] width 22 height 13
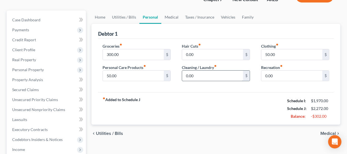
scroll to position [61, 0]
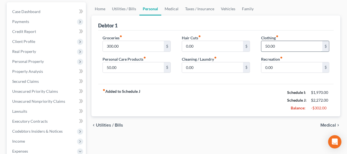
click at [284, 48] on input "50.00" at bounding box center [291, 46] width 61 height 11
type input "25"
click at [132, 66] on input "50.00" at bounding box center [133, 67] width 61 height 11
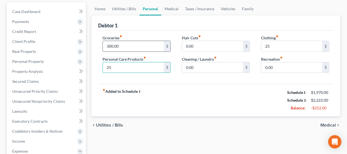
type input "25"
click at [120, 45] on input "300.00" at bounding box center [133, 46] width 61 height 11
type input "100"
click at [132, 12] on link "Utilities / Bills" at bounding box center [124, 8] width 31 height 13
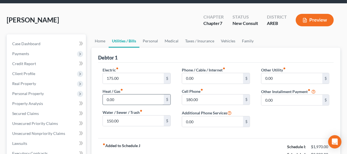
scroll to position [61, 0]
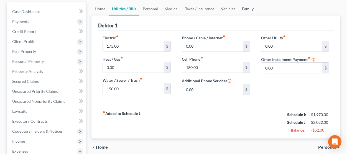
click at [239, 11] on link "Family" at bounding box center [247, 8] width 18 height 13
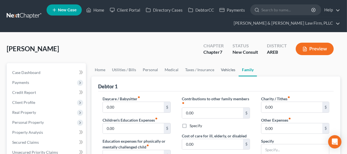
click at [226, 69] on link "Vehicles" at bounding box center [227, 69] width 21 height 13
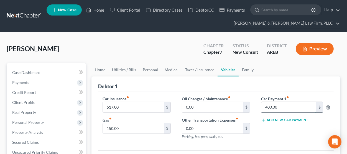
click at [281, 108] on input "400.00" at bounding box center [288, 107] width 55 height 11
click at [151, 108] on input "517.00" at bounding box center [133, 107] width 61 height 11
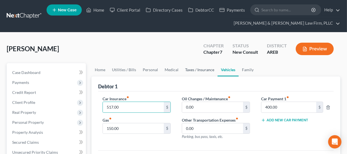
click at [195, 74] on link "Taxes / Insurance" at bounding box center [200, 69] width 36 height 13
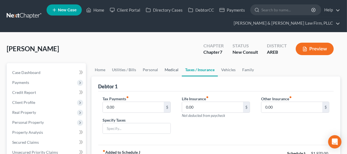
click at [170, 71] on link "Medical" at bounding box center [171, 69] width 20 height 13
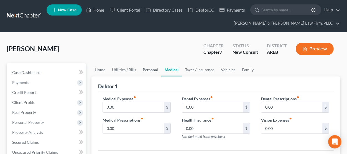
click at [146, 71] on link "Personal" at bounding box center [150, 69] width 22 height 13
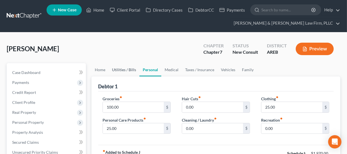
click at [119, 66] on link "Utilities / Bills" at bounding box center [124, 69] width 31 height 13
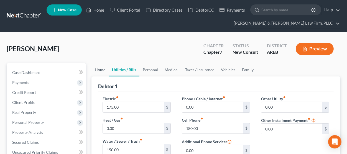
click at [106, 69] on link "Home" at bounding box center [99, 69] width 17 height 13
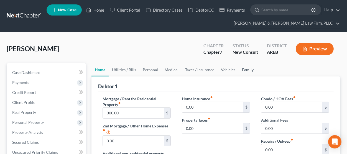
click at [241, 73] on link "Family" at bounding box center [247, 69] width 18 height 13
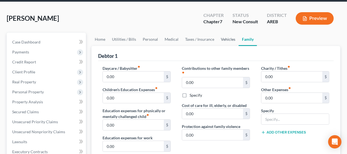
click at [232, 40] on link "Vehicles" at bounding box center [227, 39] width 21 height 13
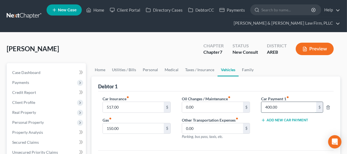
click at [289, 109] on input "400.00" at bounding box center [288, 107] width 55 height 11
type input "0"
drag, startPoint x: 145, startPoint y: 109, endPoint x: 156, endPoint y: 101, distance: 12.7
click at [148, 107] on input "517.00" at bounding box center [133, 107] width 61 height 11
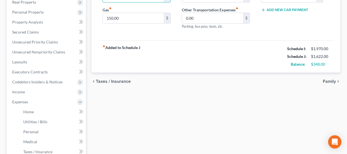
scroll to position [122, 0]
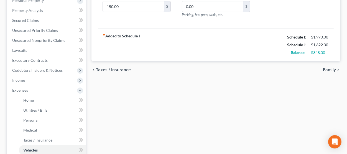
type input "0"
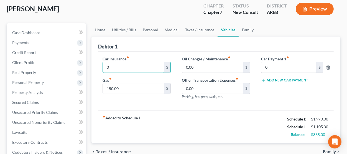
scroll to position [13, 0]
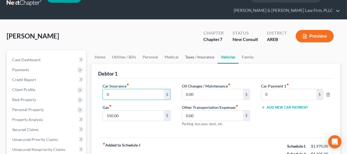
click at [202, 59] on link "Taxes / Insurance" at bounding box center [200, 56] width 36 height 13
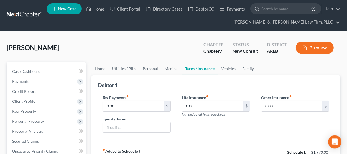
click at [173, 60] on div "Zollman, James Upgraded Chapter Chapter 7 Status New Consult District AREB Prev…" at bounding box center [173, 50] width 333 height 24
click at [171, 70] on link "Medical" at bounding box center [171, 68] width 20 height 13
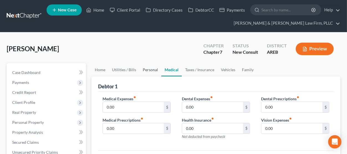
click at [151, 71] on link "Personal" at bounding box center [150, 69] width 22 height 13
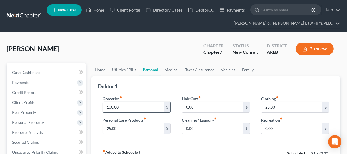
click at [126, 110] on input "100.00" at bounding box center [133, 107] width 61 height 11
type input "500"
click at [276, 110] on input "25.00" at bounding box center [291, 107] width 61 height 11
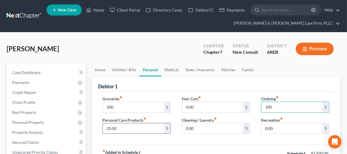
type input "100"
drag, startPoint x: 141, startPoint y: 129, endPoint x: 137, endPoint y: 132, distance: 4.8
click at [140, 129] on input "25.00" at bounding box center [133, 128] width 61 height 11
type input "50"
click at [130, 75] on link "Utilities / Bills" at bounding box center [124, 69] width 31 height 13
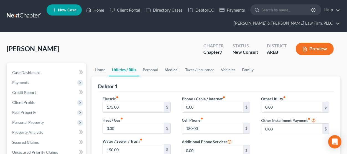
click at [166, 73] on link "Medical" at bounding box center [171, 69] width 20 height 13
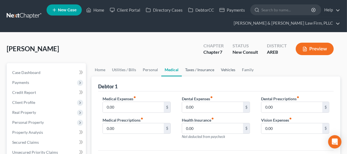
click at [192, 74] on link "Taxes / Insurance" at bounding box center [200, 69] width 36 height 13
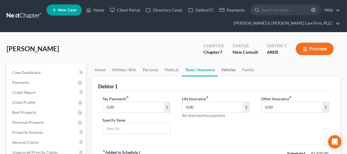
drag, startPoint x: 221, startPoint y: 73, endPoint x: 225, endPoint y: 73, distance: 3.9
click at [222, 73] on link "Vehicles" at bounding box center [228, 69] width 21 height 13
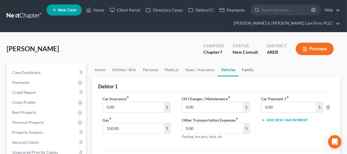
click at [241, 72] on link "Family" at bounding box center [247, 69] width 18 height 13
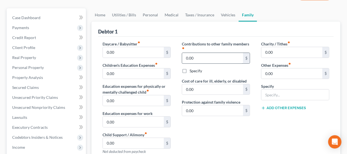
scroll to position [30, 0]
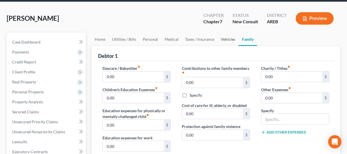
click at [223, 41] on link "Vehicles" at bounding box center [227, 39] width 21 height 13
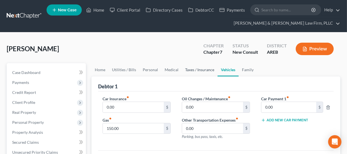
click at [197, 72] on link "Taxes / Insurance" at bounding box center [200, 69] width 36 height 13
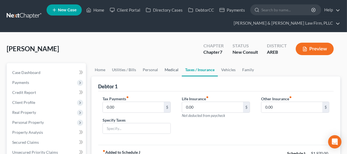
click at [172, 72] on link "Medical" at bounding box center [171, 69] width 20 height 13
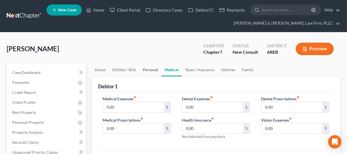
click at [150, 72] on link "Personal" at bounding box center [150, 69] width 22 height 13
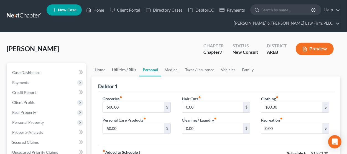
click at [122, 72] on link "Utilities / Bills" at bounding box center [124, 69] width 31 height 13
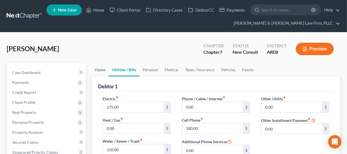
click at [97, 72] on link "Home" at bounding box center [99, 69] width 17 height 13
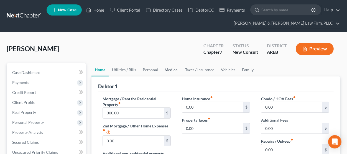
scroll to position [91, 0]
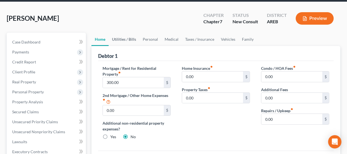
click at [120, 42] on link "Utilities / Bills" at bounding box center [124, 39] width 31 height 13
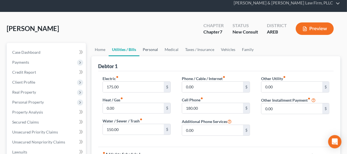
scroll to position [30, 0]
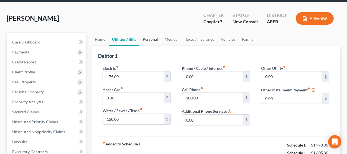
click at [143, 37] on link "Personal" at bounding box center [150, 39] width 22 height 13
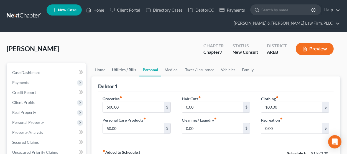
drag, startPoint x: 133, startPoint y: 71, endPoint x: 131, endPoint y: 76, distance: 5.2
click at [133, 71] on link "Utilities / Bills" at bounding box center [124, 69] width 31 height 13
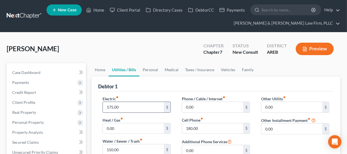
click at [130, 103] on input "175.00" at bounding box center [133, 107] width 61 height 11
click at [156, 67] on link "Personal" at bounding box center [150, 69] width 22 height 13
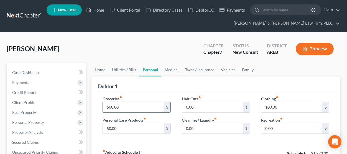
drag, startPoint x: 134, startPoint y: 102, endPoint x: 133, endPoint y: 107, distance: 4.5
click at [134, 103] on input "500.00" at bounding box center [133, 107] width 61 height 11
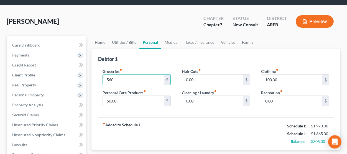
scroll to position [61, 0]
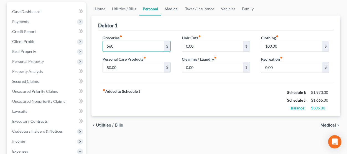
type input "560"
click at [178, 6] on link "Medical" at bounding box center [171, 8] width 20 height 13
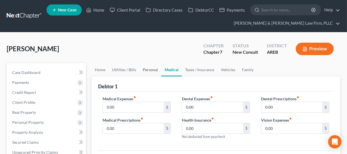
click at [141, 71] on link "Personal" at bounding box center [150, 69] width 22 height 13
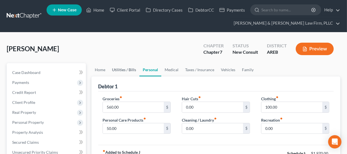
click at [125, 69] on link "Utilities / Bills" at bounding box center [124, 69] width 31 height 13
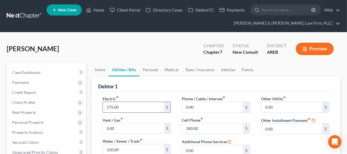
click at [129, 108] on input "175.00" at bounding box center [133, 107] width 61 height 11
click at [193, 74] on link "Taxes / Insurance" at bounding box center [200, 69] width 36 height 13
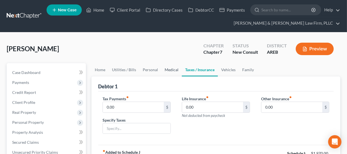
click at [171, 74] on link "Medical" at bounding box center [171, 69] width 20 height 13
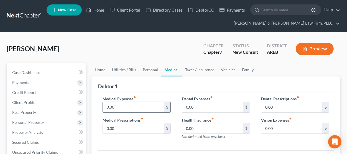
click at [126, 106] on input "0.00" at bounding box center [133, 107] width 61 height 11
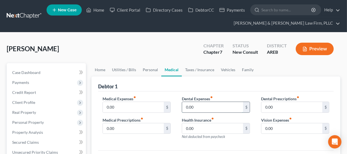
click at [203, 102] on input "0.00" at bounding box center [212, 107] width 61 height 11
click at [205, 86] on div "Debtor 1" at bounding box center [215, 83] width 235 height 15
click at [199, 72] on link "Taxes / Insurance" at bounding box center [200, 69] width 36 height 13
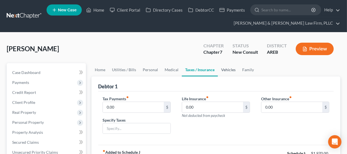
click at [225, 71] on link "Vehicles" at bounding box center [228, 69] width 21 height 13
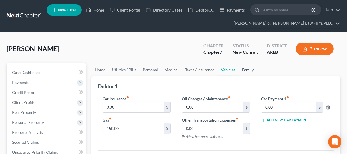
click at [244, 72] on link "Family" at bounding box center [247, 69] width 18 height 13
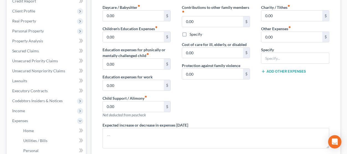
scroll to position [183, 0]
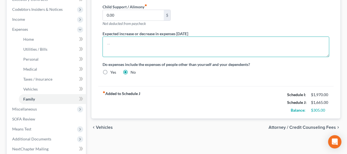
click at [182, 54] on textarea at bounding box center [215, 47] width 227 height 20
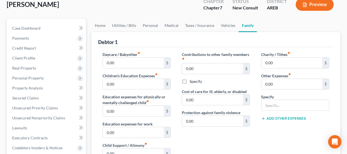
scroll to position [30, 0]
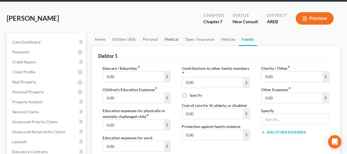
click at [169, 40] on link "Medical" at bounding box center [171, 39] width 20 height 13
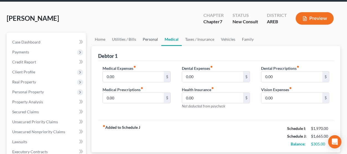
click at [139, 39] on link "Personal" at bounding box center [150, 39] width 22 height 13
drag, startPoint x: 115, startPoint y: 39, endPoint x: 112, endPoint y: 39, distance: 2.8
click at [112, 33] on div "Zollman, James Upgraded Chapter Chapter 7 Status New Consult District AREB Prev…" at bounding box center [173, 21] width 333 height 24
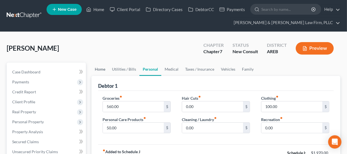
click at [96, 64] on link "Home" at bounding box center [99, 69] width 17 height 13
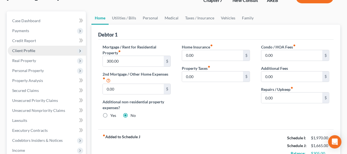
scroll to position [61, 0]
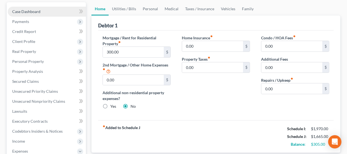
click at [45, 12] on link "Case Dashboard" at bounding box center [47, 12] width 78 height 10
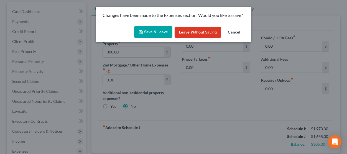
click at [143, 31] on icon "button" at bounding box center [140, 32] width 4 height 4
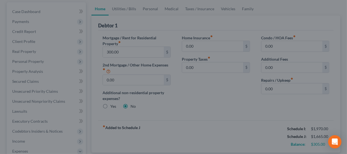
select select "2"
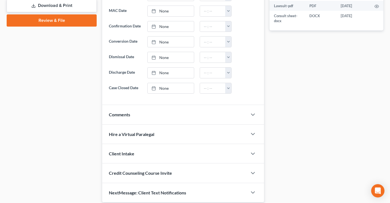
scroll to position [294, 0]
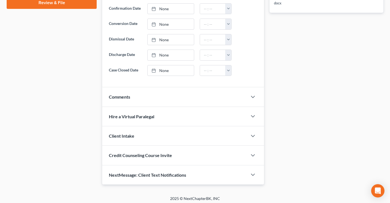
click at [135, 96] on div "Comments" at bounding box center [174, 96] width 145 height 19
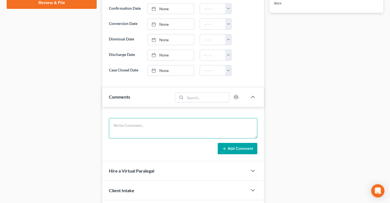
click at [163, 122] on textarea at bounding box center [183, 128] width 148 height 20
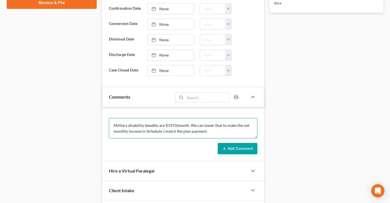
type textarea "Military disability benefits are $1970/month. We can lower that to make the net…"
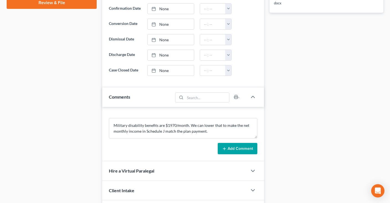
drag, startPoint x: 238, startPoint y: 145, endPoint x: 380, endPoint y: 89, distance: 152.9
click at [238, 145] on button "Add Comment" at bounding box center [238, 149] width 40 height 12
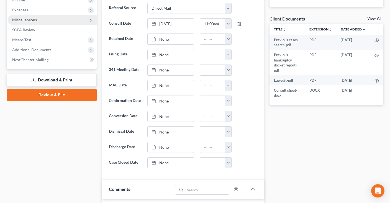
scroll to position [148, 0]
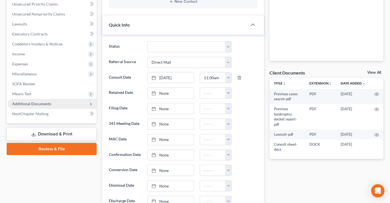
click at [40, 102] on span "Additional Documents" at bounding box center [31, 103] width 39 height 5
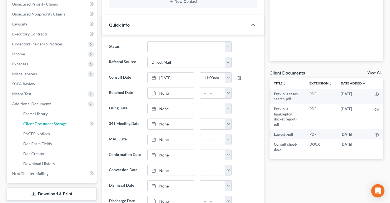
click at [63, 125] on span "Client Document Storage" at bounding box center [44, 123] width 43 height 5
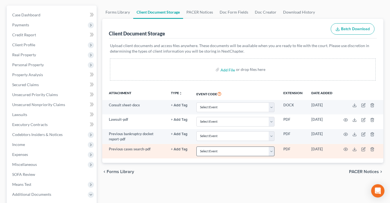
scroll to position [88, 0]
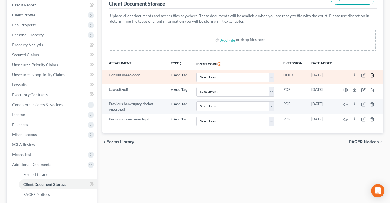
click at [374, 75] on icon "button" at bounding box center [372, 75] width 4 height 4
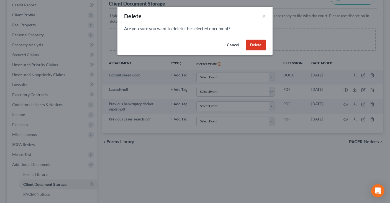
click at [256, 49] on button "Delete" at bounding box center [256, 45] width 20 height 11
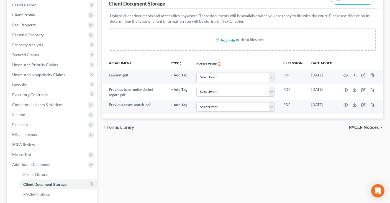
click at [230, 38] on input "file" at bounding box center [226, 40] width 13 height 10
type input "C:\fakepath\See Clio for updated consult sheet.docx"
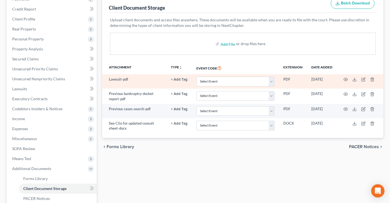
scroll to position [117, 0]
